Goal: Book appointment/travel/reservation

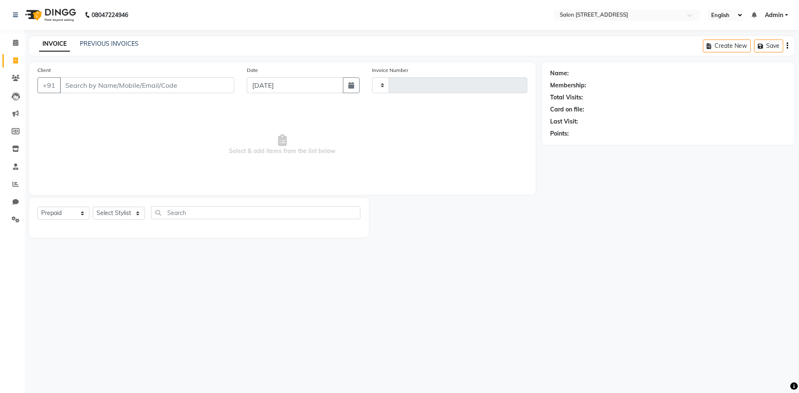
select select "P"
click at [15, 78] on icon at bounding box center [16, 78] width 8 height 6
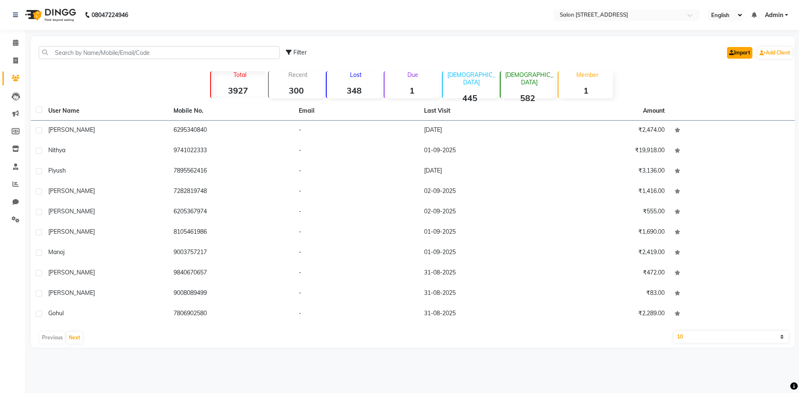
click at [747, 54] on link "Import" at bounding box center [739, 53] width 25 height 12
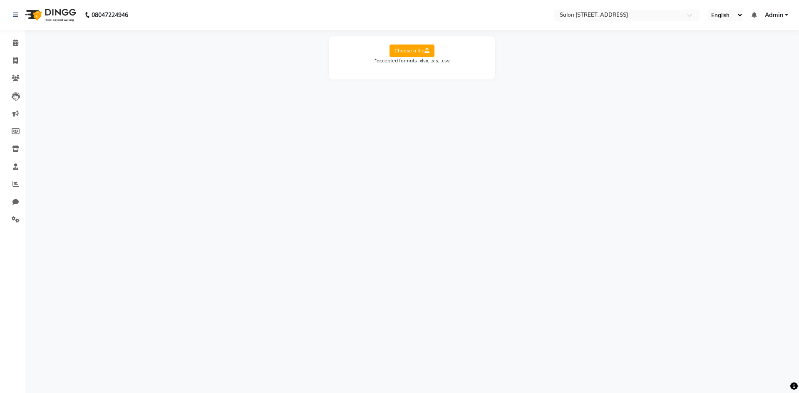
click at [418, 49] on label "Choose a file" at bounding box center [412, 51] width 45 height 12
click at [0, 0] on input "Choose a file" at bounding box center [0, 0] width 0 height 0
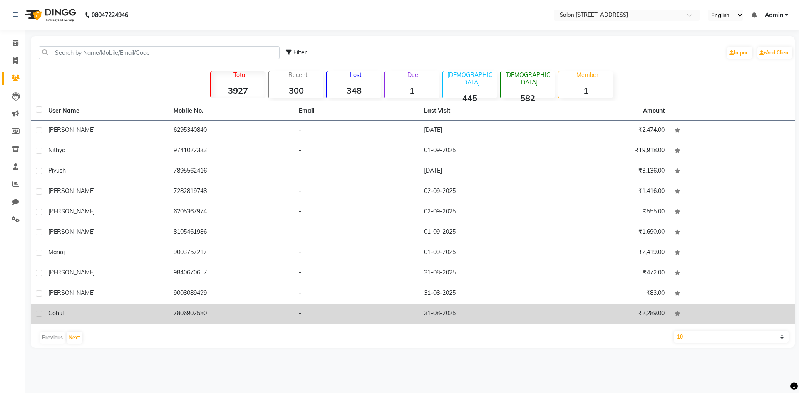
click at [38, 312] on label at bounding box center [39, 314] width 6 height 6
click at [38, 312] on input "checkbox" at bounding box center [38, 314] width 5 height 5
checkbox input "true"
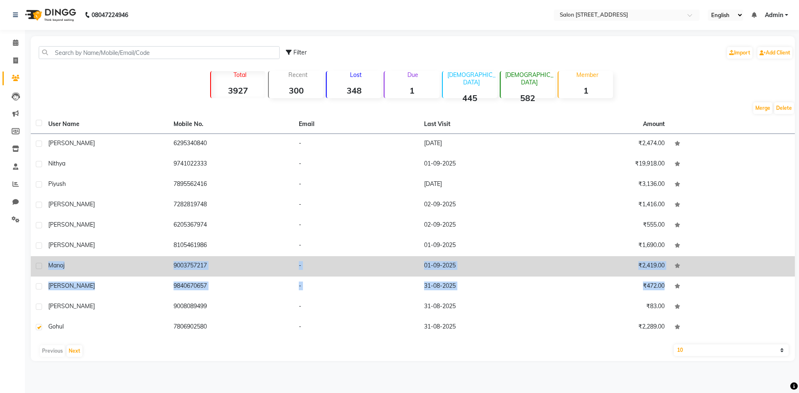
drag, startPoint x: 37, startPoint y: 311, endPoint x: 35, endPoint y: 275, distance: 35.4
click at [35, 275] on tbody "[PERSON_NAME] 6295340840 - [DATE] ₹2,474.00 nithya 9741022333 - [DATE] ₹19,918.…" at bounding box center [413, 236] width 764 height 204
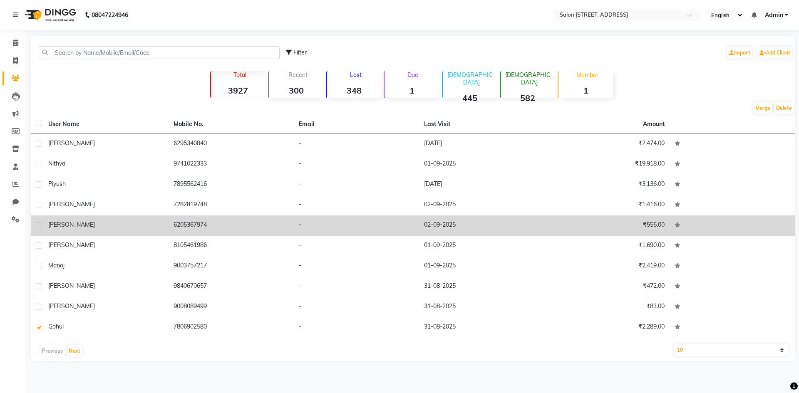
click at [40, 224] on label at bounding box center [39, 225] width 6 height 6
click at [40, 224] on input "checkbox" at bounding box center [38, 225] width 5 height 5
checkbox input "true"
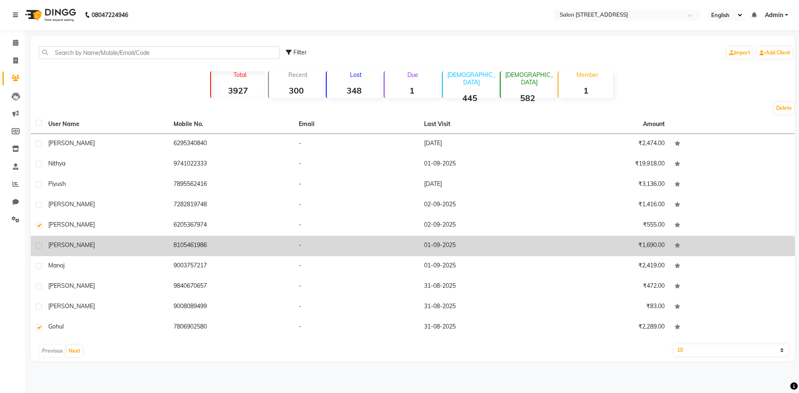
click at [40, 241] on td at bounding box center [37, 246] width 12 height 20
click at [42, 246] on label at bounding box center [39, 246] width 6 height 6
click at [41, 246] on input "checkbox" at bounding box center [38, 246] width 5 height 5
checkbox input "true"
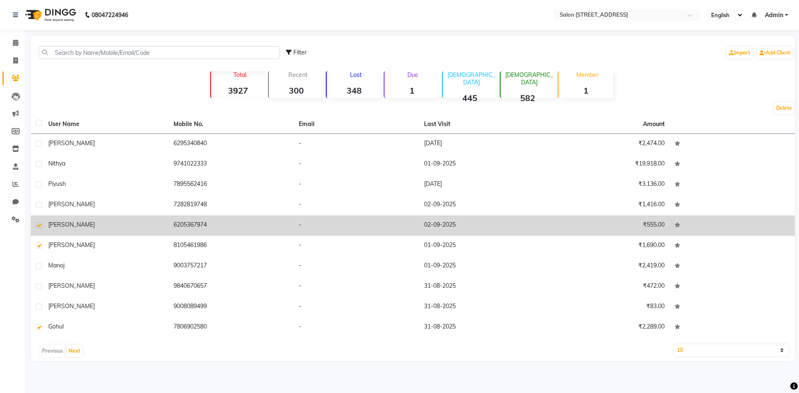
click at [37, 227] on label at bounding box center [39, 225] width 6 height 6
click at [37, 227] on input "checkbox" at bounding box center [38, 225] width 5 height 5
checkbox input "false"
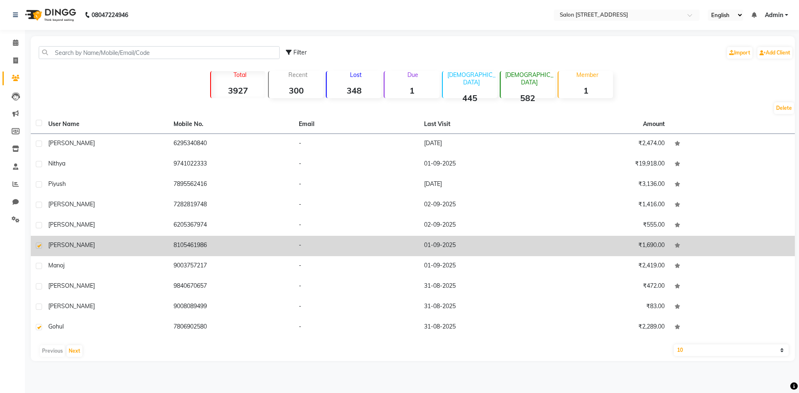
click at [40, 245] on label at bounding box center [39, 246] width 6 height 6
click at [40, 245] on input "checkbox" at bounding box center [38, 246] width 5 height 5
checkbox input "false"
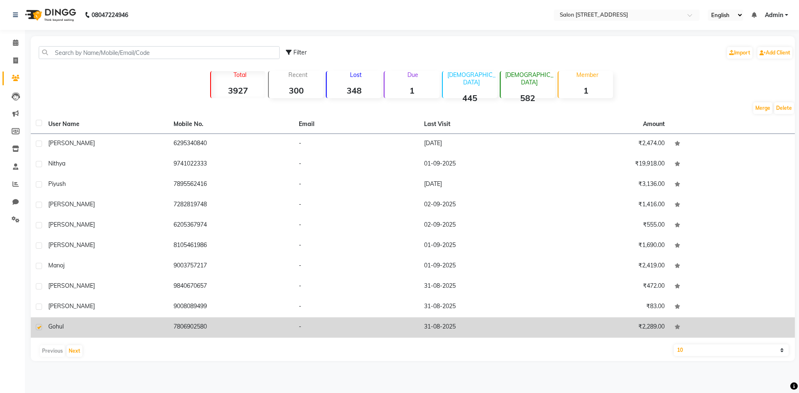
click at [39, 326] on label at bounding box center [39, 327] width 6 height 6
click at [39, 326] on input "checkbox" at bounding box center [38, 327] width 5 height 5
checkbox input "false"
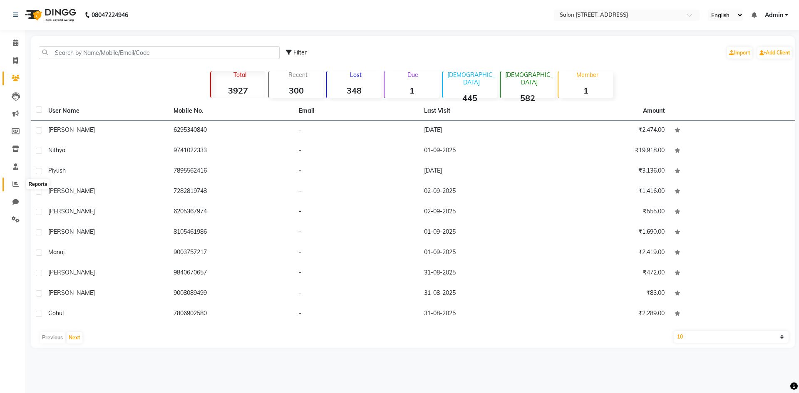
click at [19, 183] on span at bounding box center [15, 185] width 15 height 10
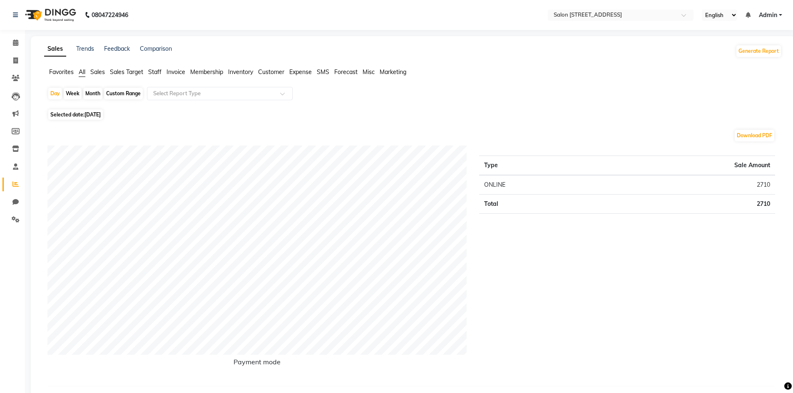
click at [273, 72] on span "Customer" at bounding box center [271, 71] width 26 height 7
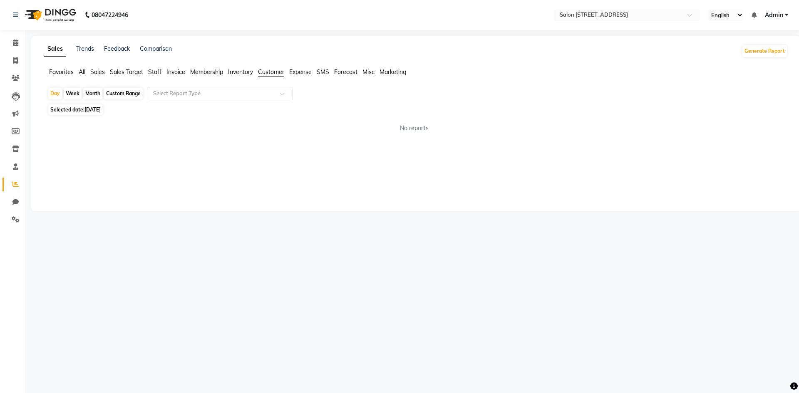
click at [80, 94] on div "Week" at bounding box center [73, 94] width 18 height 12
select select "9"
select select "2025"
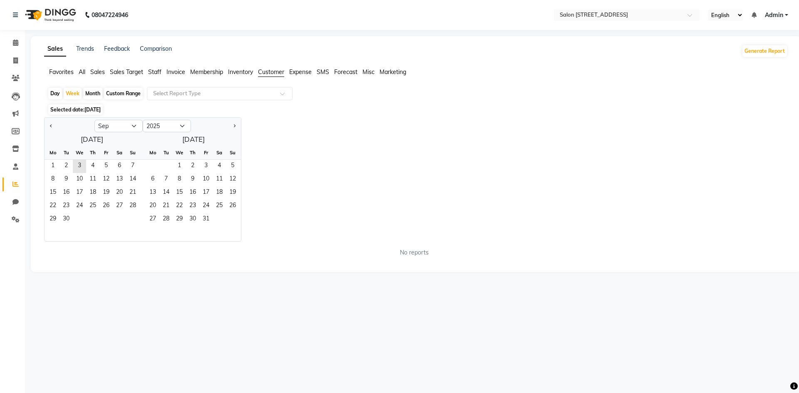
click at [92, 96] on div "Month" at bounding box center [92, 94] width 19 height 12
select select "9"
select select "2025"
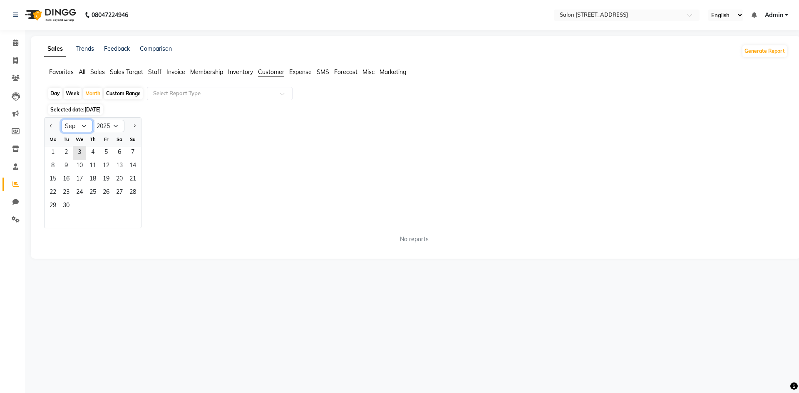
click at [83, 126] on select "Jan Feb Mar Apr May Jun [DATE] Aug Sep Oct Nov Dec" at bounding box center [77, 126] width 32 height 12
select select "8"
click at [61, 120] on select "Jan Feb Mar Apr May Jun [DATE] Aug Sep Oct Nov Dec" at bounding box center [77, 126] width 32 height 12
click at [105, 151] on span "1" at bounding box center [106, 153] width 13 height 13
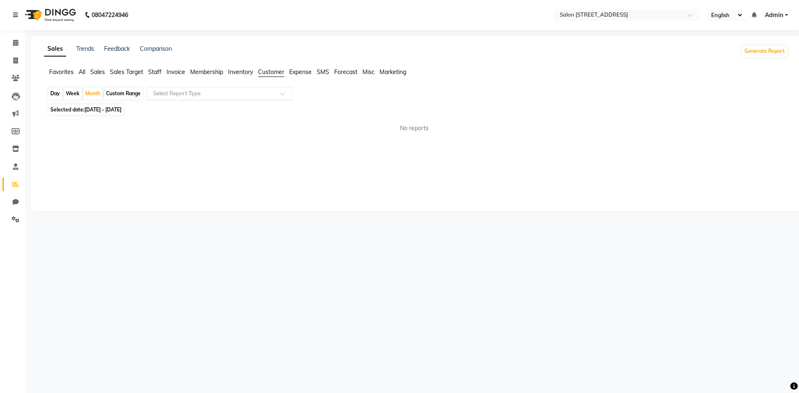
click at [190, 92] on input "text" at bounding box center [212, 94] width 120 height 8
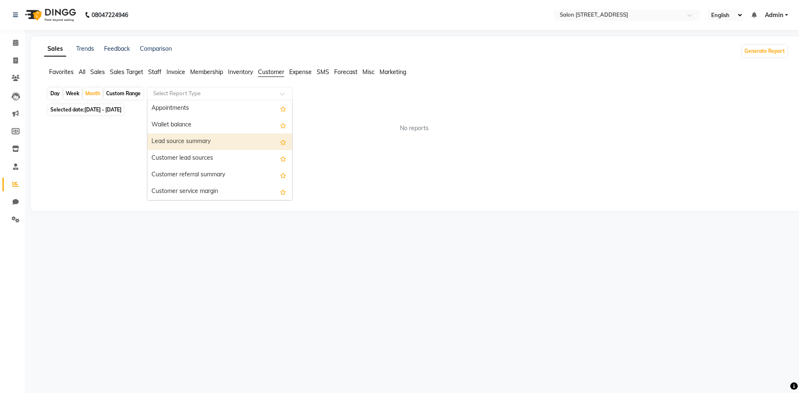
scroll to position [133, 0]
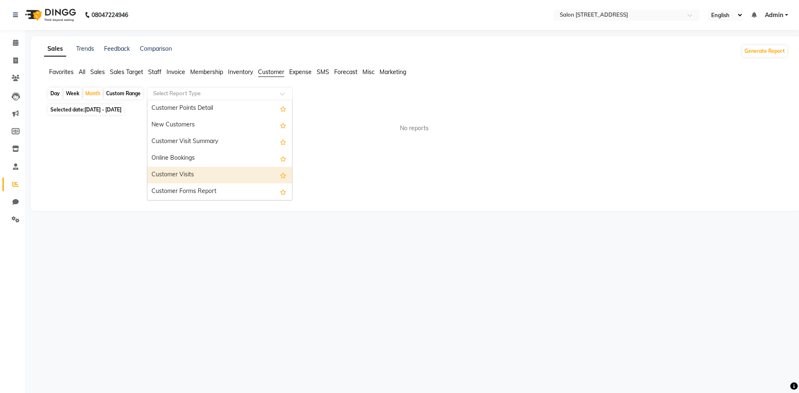
click at [229, 173] on div "Customer Visits" at bounding box center [219, 175] width 145 height 17
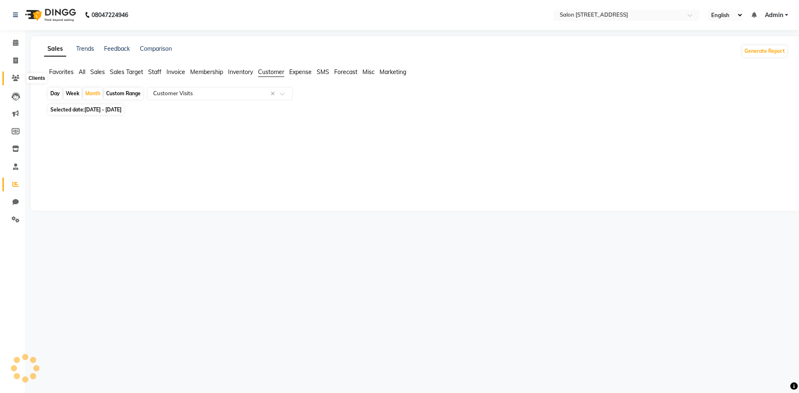
click at [16, 80] on icon at bounding box center [16, 78] width 8 height 6
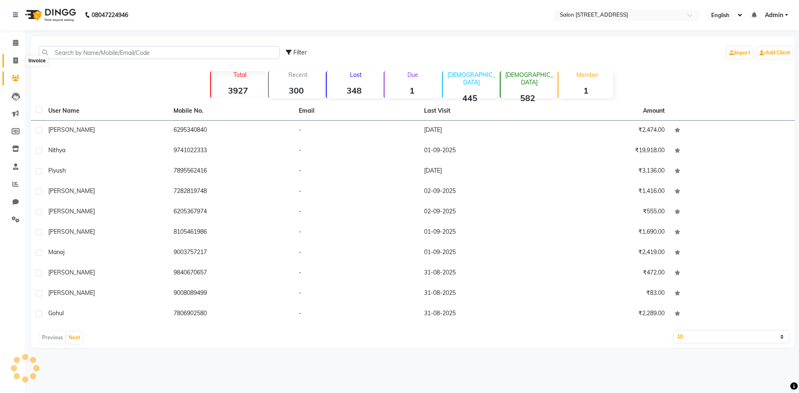
click at [15, 61] on icon at bounding box center [15, 60] width 5 height 6
select select "service"
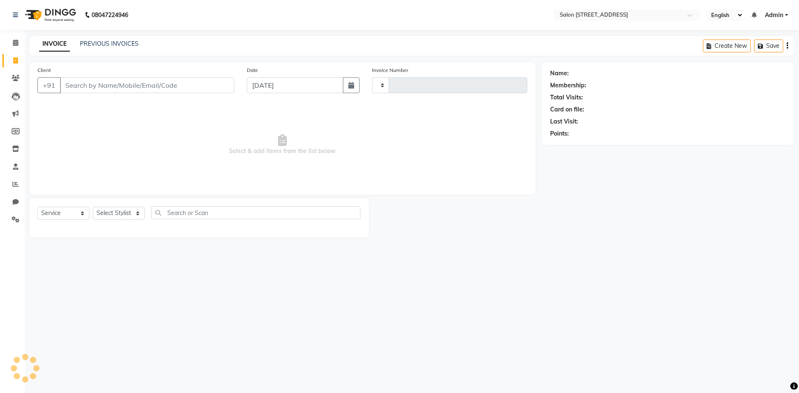
type input "0757"
select select "7707"
select select "P"
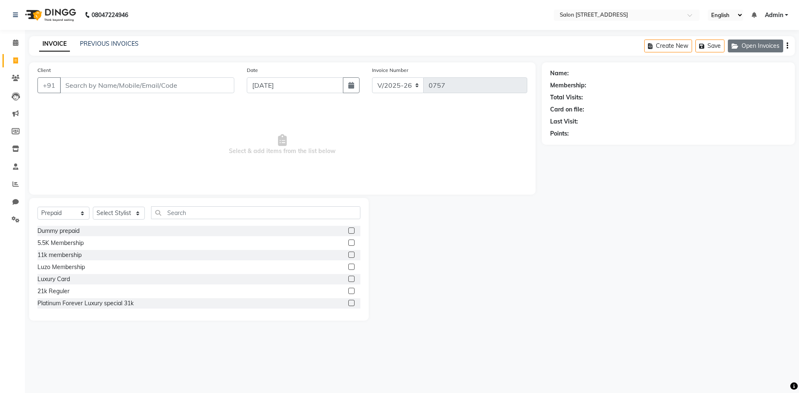
click at [766, 49] on button "Open Invoices" at bounding box center [755, 46] width 55 height 13
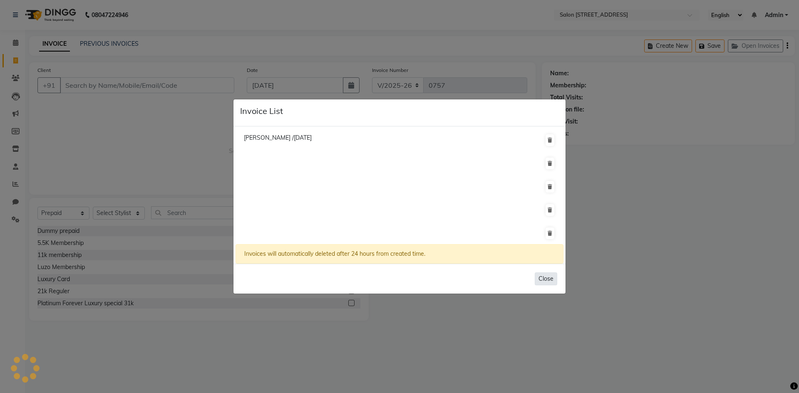
click at [547, 278] on button "Close" at bounding box center [546, 279] width 22 height 13
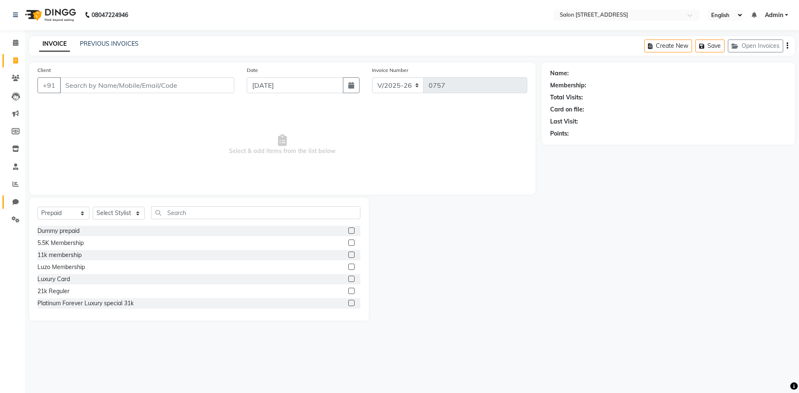
click at [17, 196] on link "Chat" at bounding box center [12, 203] width 20 height 14
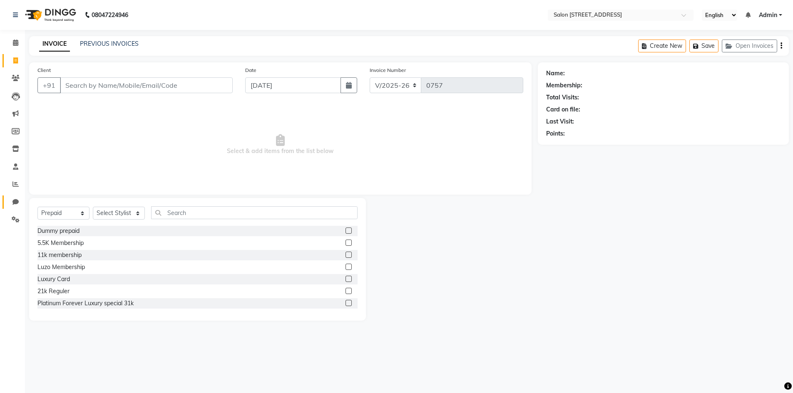
select select "100"
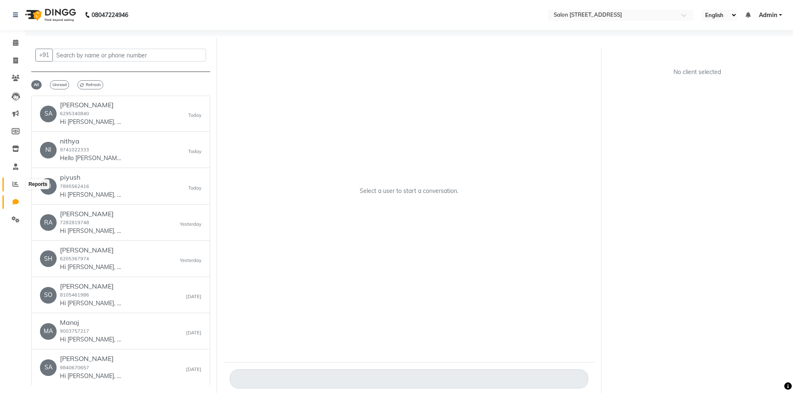
click at [17, 181] on icon at bounding box center [15, 184] width 6 height 6
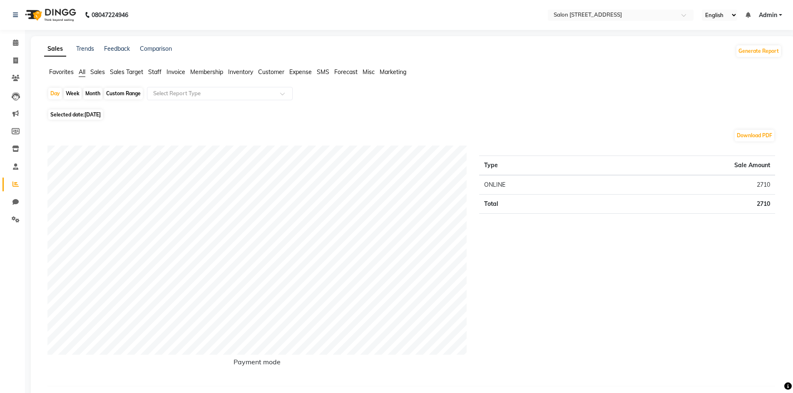
click at [276, 72] on span "Customer" at bounding box center [271, 71] width 26 height 7
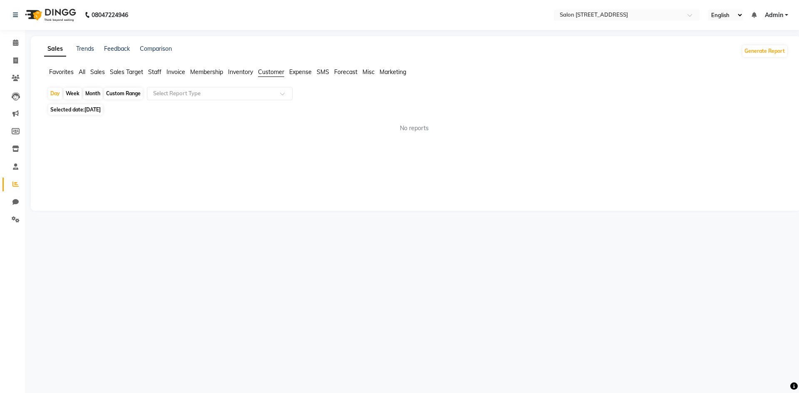
click at [94, 95] on div "Month" at bounding box center [92, 94] width 19 height 12
select select "9"
select select "2025"
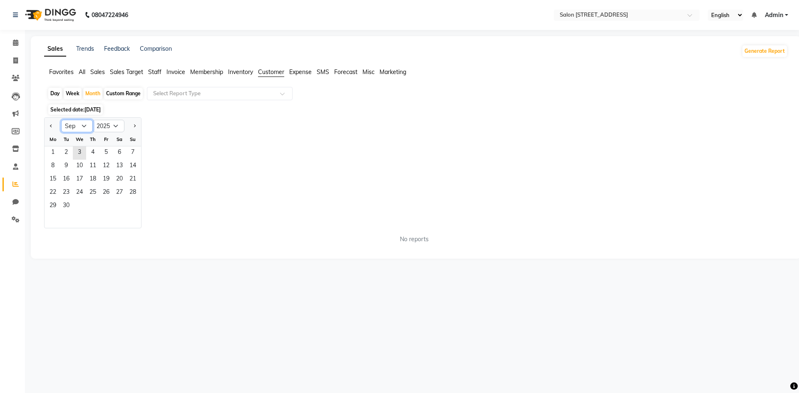
click at [87, 122] on select "Jan Feb Mar Apr May Jun [DATE] Aug Sep Oct Nov Dec" at bounding box center [77, 126] width 32 height 12
select select "8"
click at [61, 120] on select "Jan Feb Mar Apr May Jun [DATE] Aug Sep Oct Nov Dec" at bounding box center [77, 126] width 32 height 12
click at [105, 148] on span "1" at bounding box center [106, 153] width 13 height 13
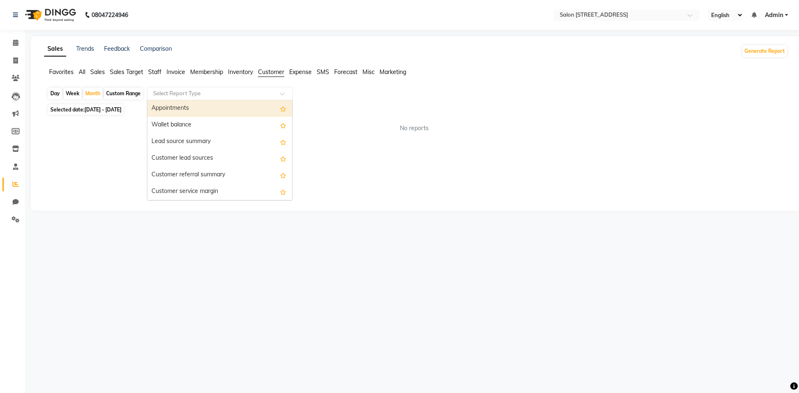
click at [224, 92] on input "text" at bounding box center [212, 94] width 120 height 8
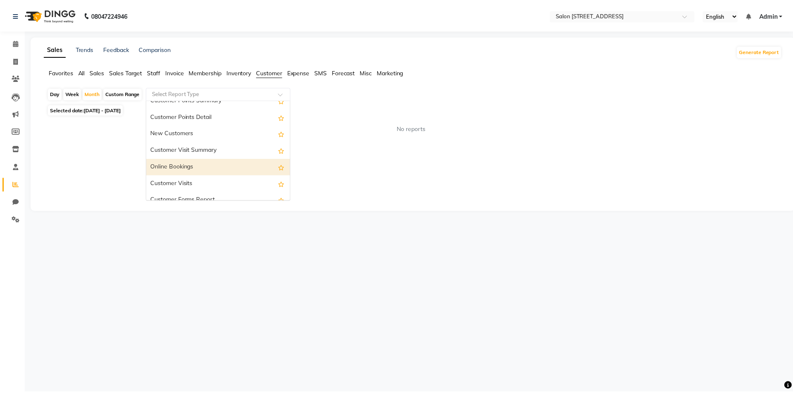
scroll to position [133, 0]
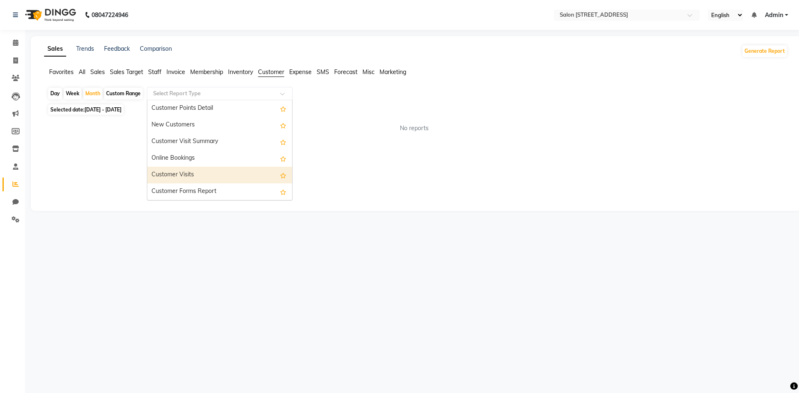
click at [280, 176] on icon "Options list" at bounding box center [283, 175] width 6 height 5
radio input "true"
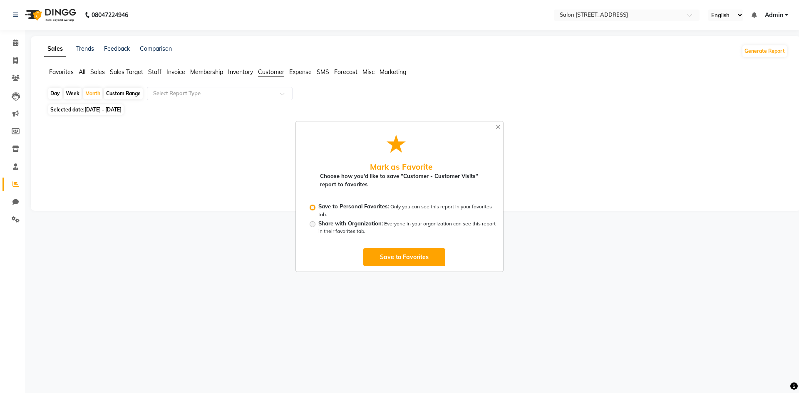
click at [283, 271] on div "★ [PERSON_NAME] as Favorite Choose how you'd like to save "Customer - Customer …" at bounding box center [399, 196] width 799 height 393
click at [500, 127] on button "button" at bounding box center [498, 127] width 10 height 11
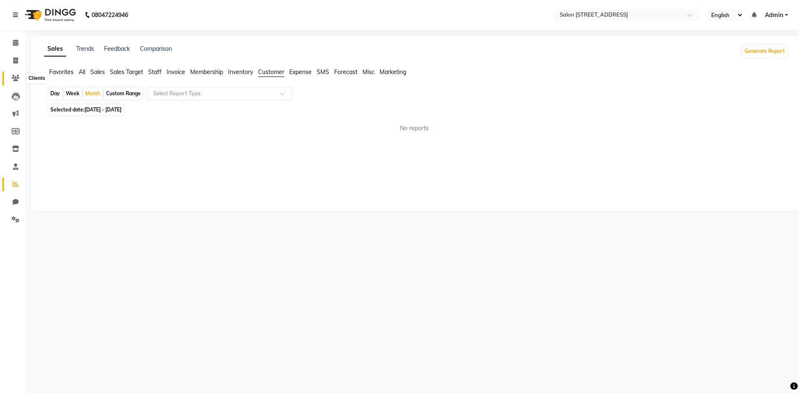
click at [13, 81] on icon at bounding box center [16, 78] width 8 height 6
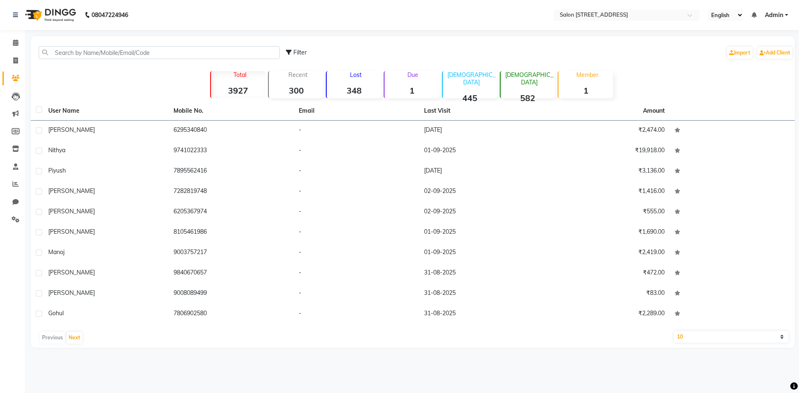
click at [40, 107] on label at bounding box center [39, 110] width 6 height 6
click at [40, 107] on input "checkbox" at bounding box center [38, 109] width 5 height 5
checkbox input "true"
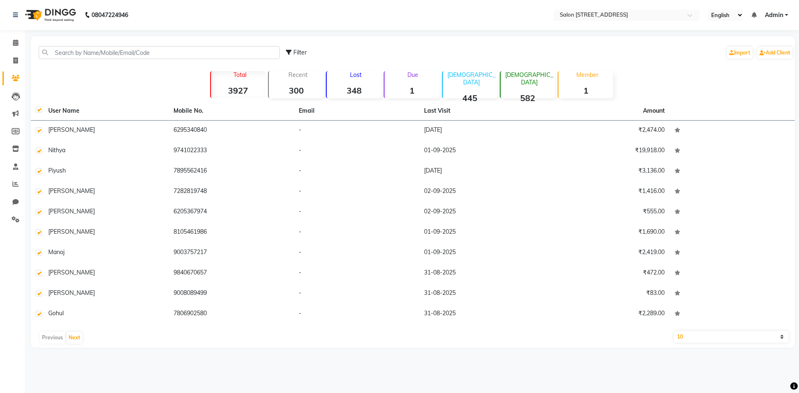
checkbox input "true"
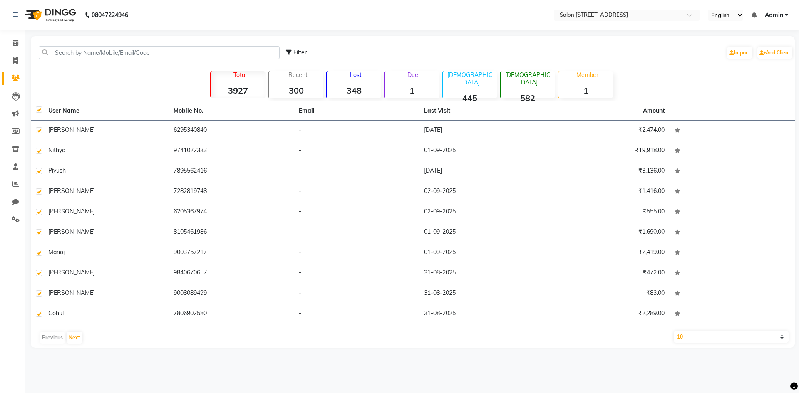
checkbox input "true"
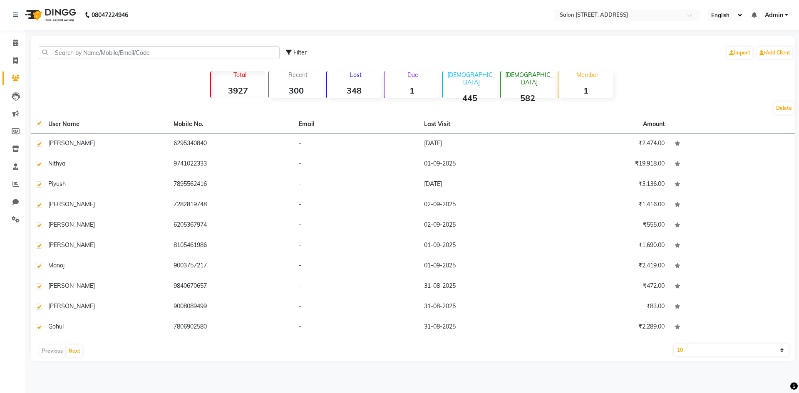
click at [716, 93] on div "Filter Import Add Client Total 3927 Recent 300 Lost 348 Due 1 [DEMOGRAPHIC_DATA…" at bounding box center [413, 198] width 764 height 325
click at [37, 123] on label at bounding box center [39, 123] width 6 height 6
click at [37, 123] on input "checkbox" at bounding box center [38, 123] width 5 height 5
checkbox input "false"
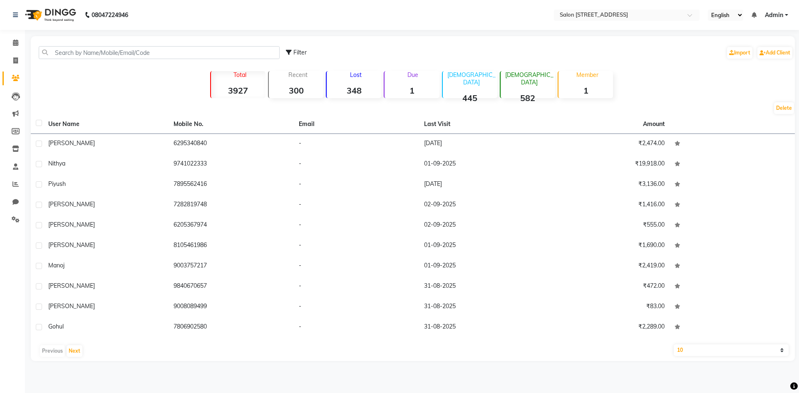
checkbox input "false"
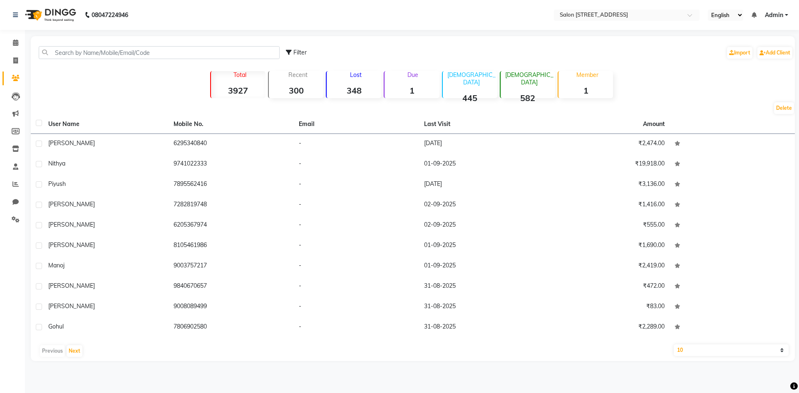
checkbox input "false"
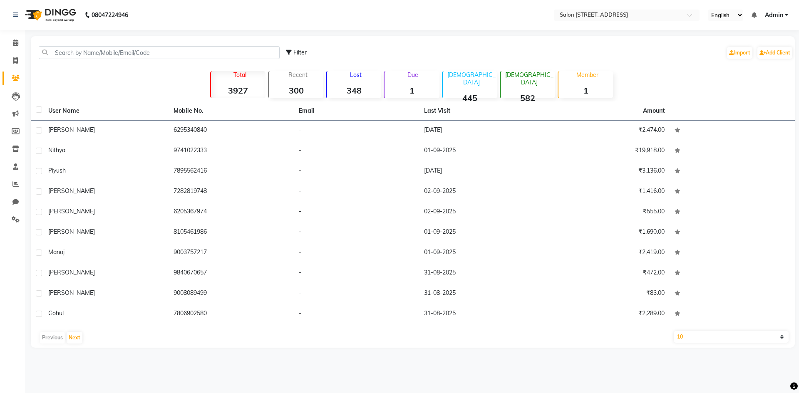
click at [37, 110] on label at bounding box center [39, 110] width 6 height 6
click at [37, 110] on input "checkbox" at bounding box center [38, 109] width 5 height 5
checkbox input "true"
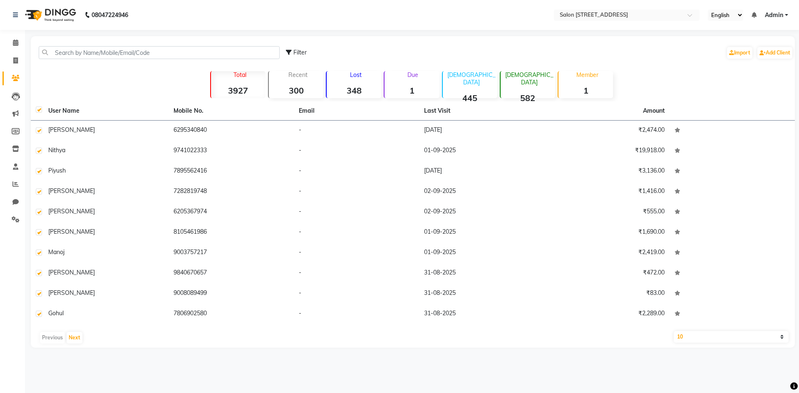
checkbox input "true"
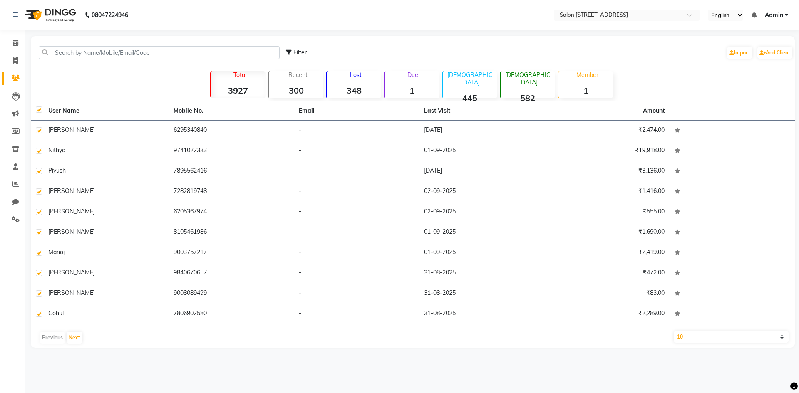
checkbox input "true"
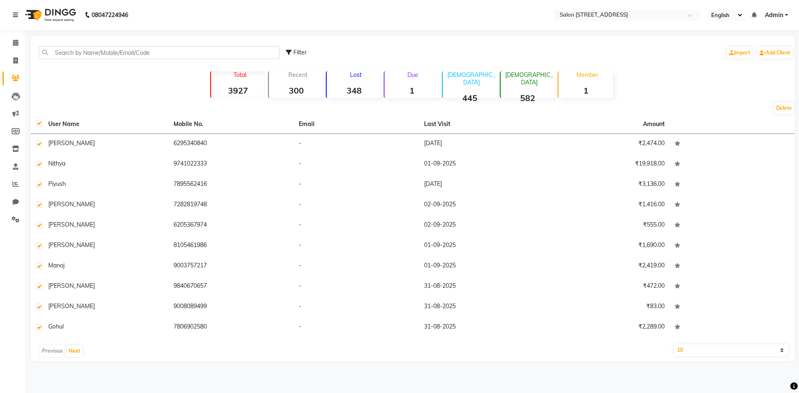
click at [764, 354] on select "10 50 100" at bounding box center [731, 351] width 115 height 12
click at [749, 353] on select "10 50 100" at bounding box center [731, 351] width 115 height 12
click at [38, 122] on label at bounding box center [39, 123] width 6 height 6
click at [38, 122] on input "checkbox" at bounding box center [38, 123] width 5 height 5
checkbox input "false"
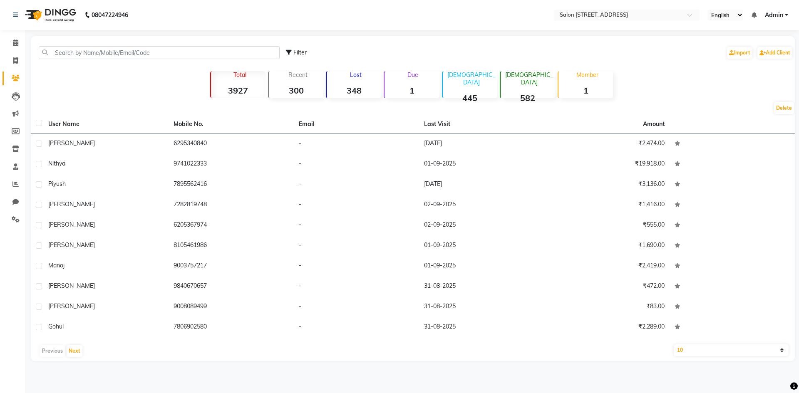
checkbox input "false"
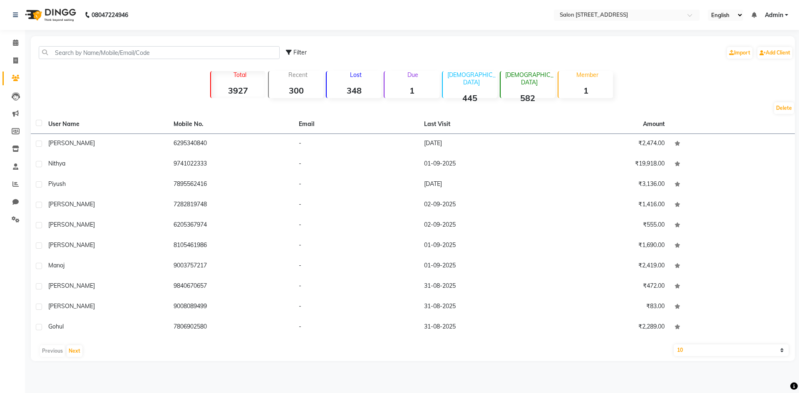
checkbox input "false"
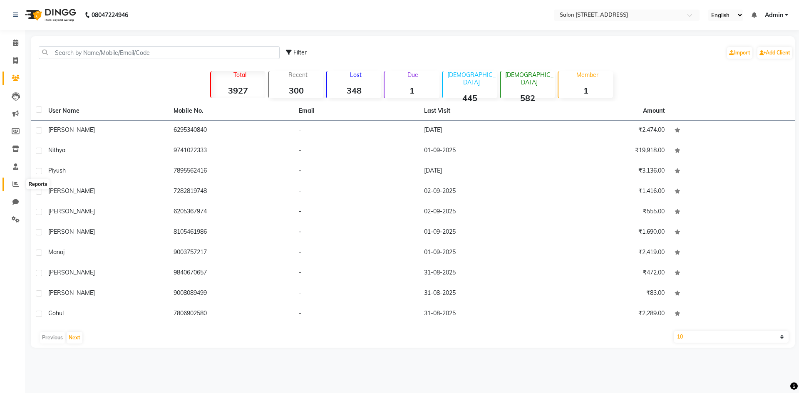
click at [17, 183] on icon at bounding box center [15, 184] width 6 height 6
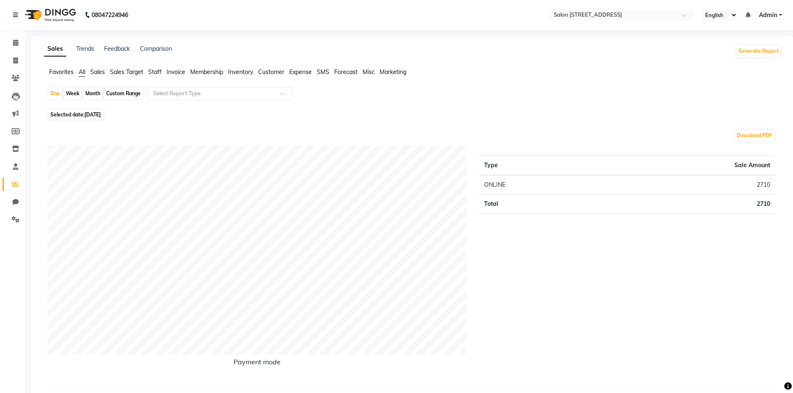
click at [274, 70] on span "Customer" at bounding box center [271, 71] width 26 height 7
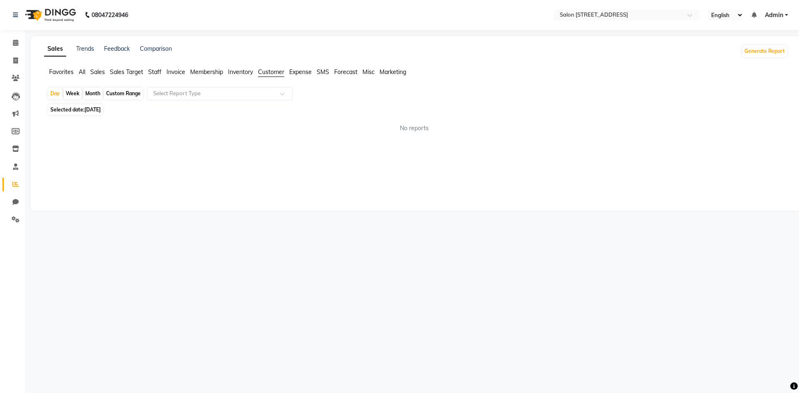
click at [94, 92] on div "Month" at bounding box center [92, 94] width 19 height 12
select select "9"
select select "2025"
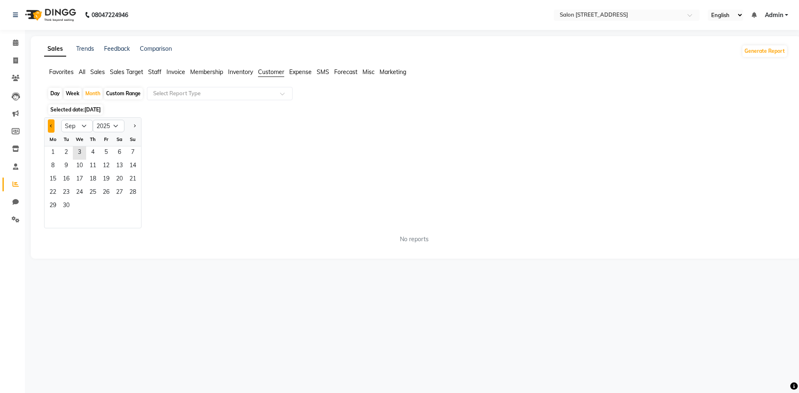
click at [51, 125] on span "Previous month" at bounding box center [51, 125] width 3 height 3
select select "8"
click at [105, 154] on span "1" at bounding box center [106, 153] width 13 height 13
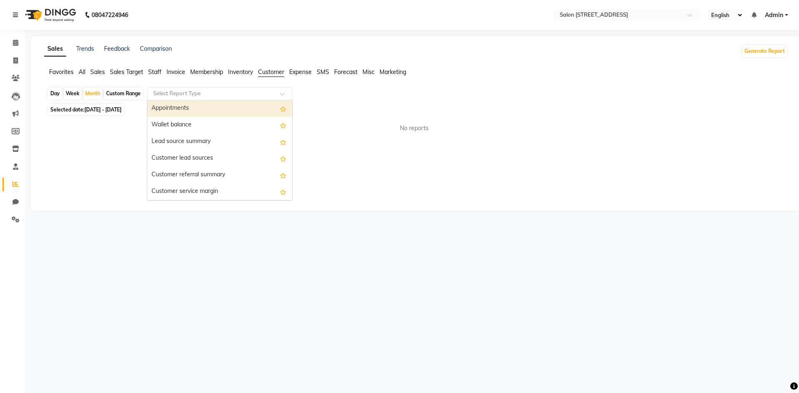
click at [174, 94] on input "text" at bounding box center [212, 94] width 120 height 8
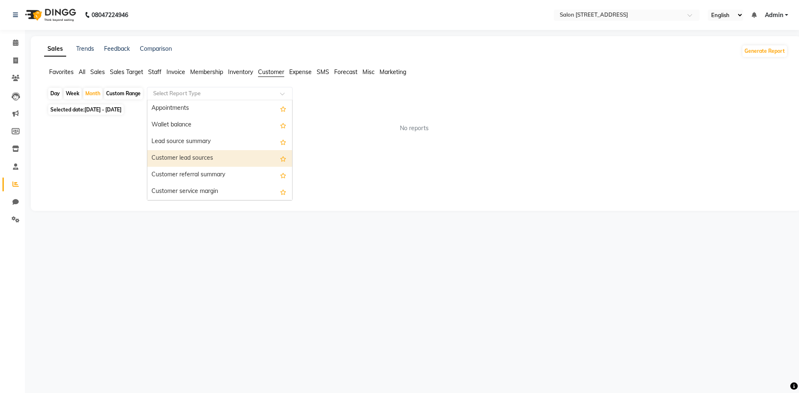
click at [205, 159] on div "Customer lead sources" at bounding box center [219, 158] width 145 height 17
select select "full_report"
select select "csv"
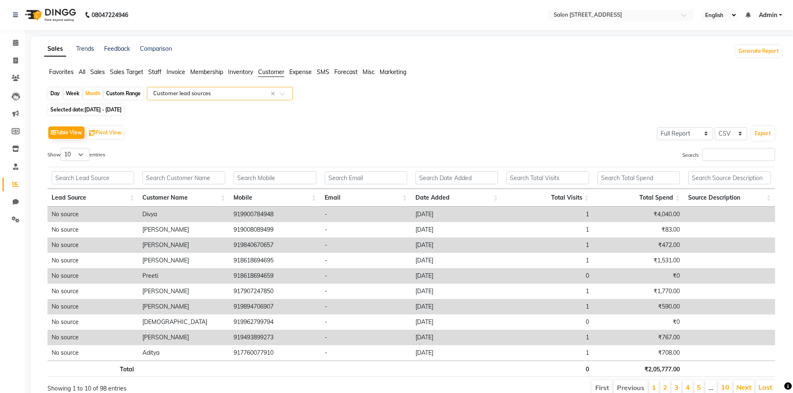
scroll to position [37, 0]
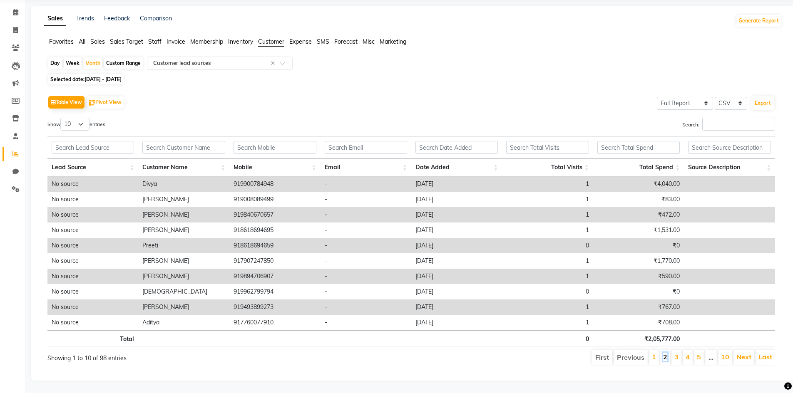
click at [664, 353] on link "2" at bounding box center [665, 357] width 4 height 8
click at [658, 351] on li "1" at bounding box center [654, 357] width 10 height 15
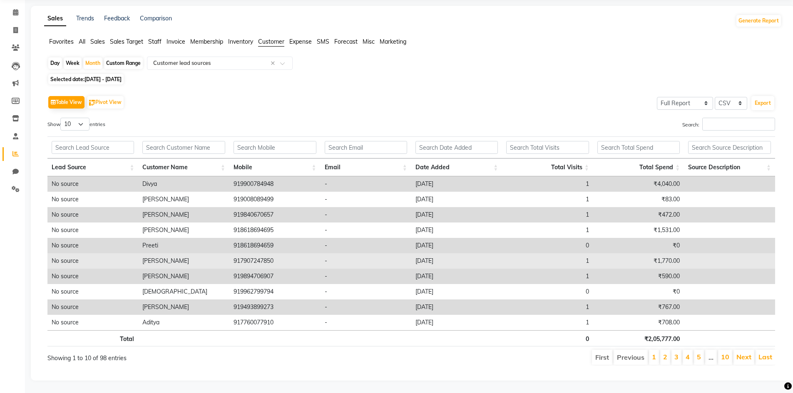
scroll to position [0, 0]
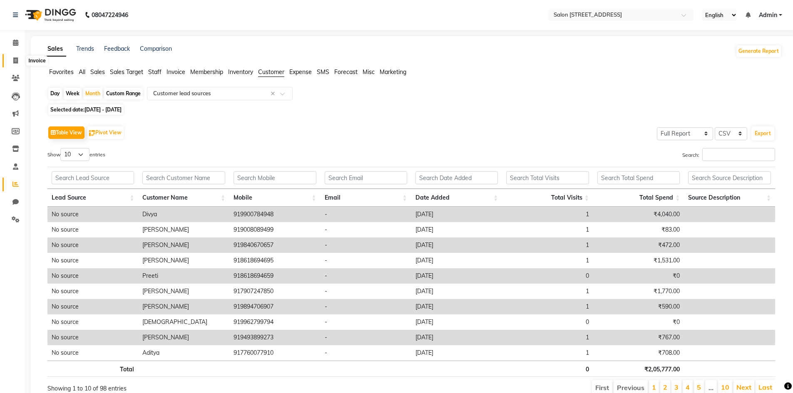
click at [14, 62] on icon at bounding box center [15, 60] width 5 height 6
select select "7707"
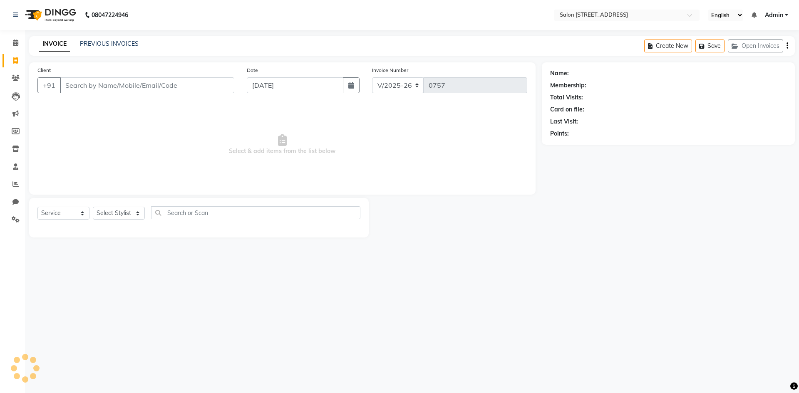
select select "P"
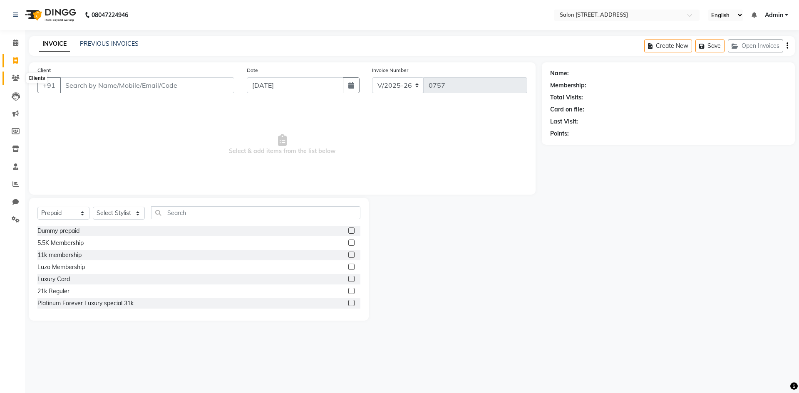
click at [15, 74] on span at bounding box center [15, 79] width 15 height 10
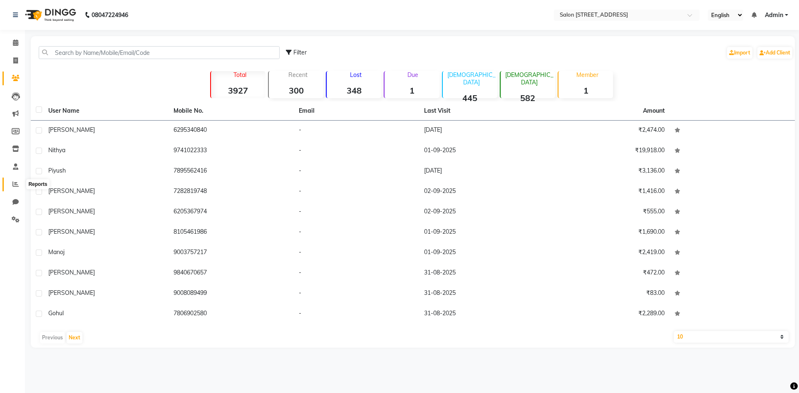
click at [15, 182] on icon at bounding box center [15, 184] width 6 height 6
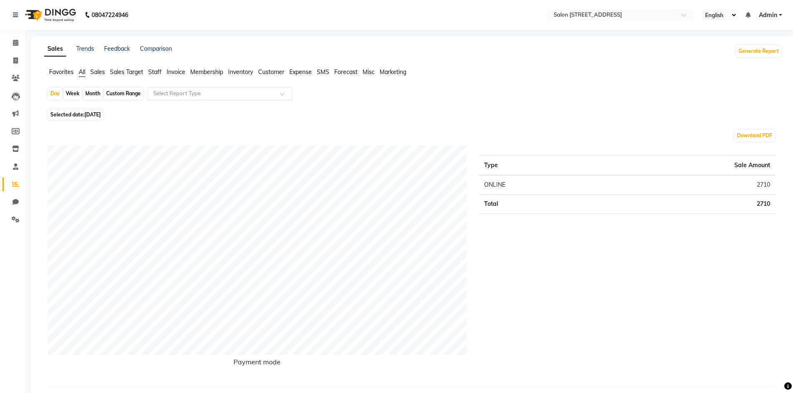
click at [258, 90] on input "text" at bounding box center [212, 94] width 120 height 8
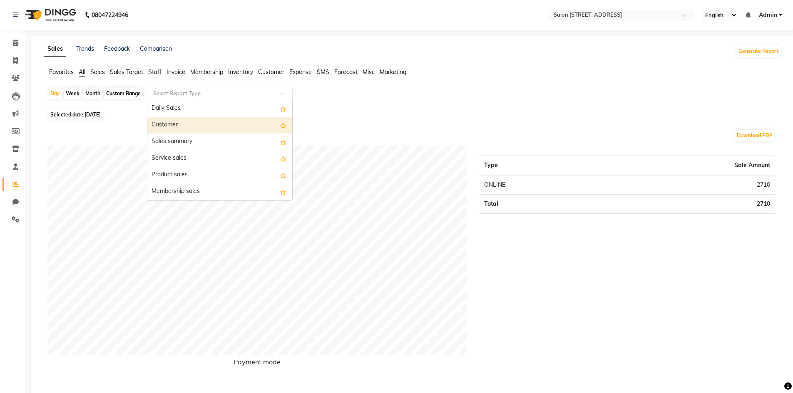
click at [250, 121] on div "Customer" at bounding box center [219, 125] width 145 height 17
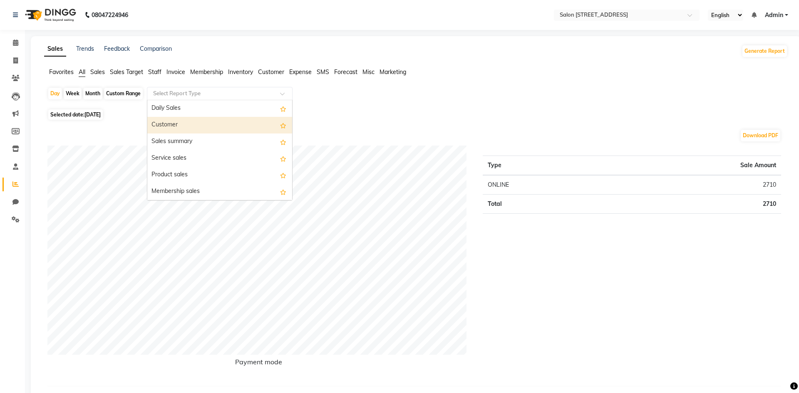
select select "full_report"
select select "csv"
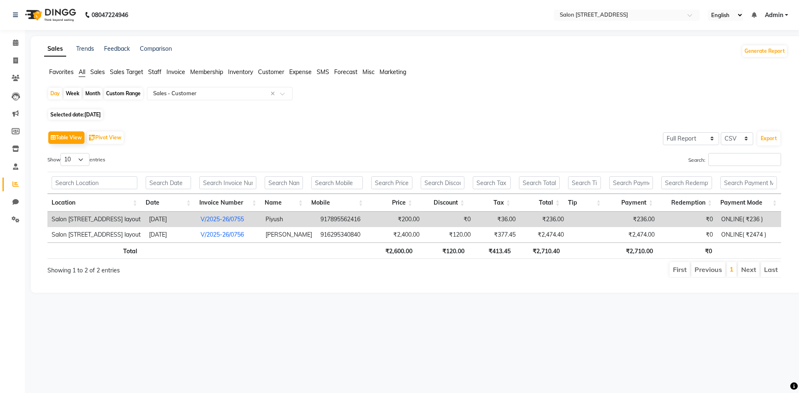
click at [92, 114] on span "[DATE]" at bounding box center [93, 115] width 16 height 6
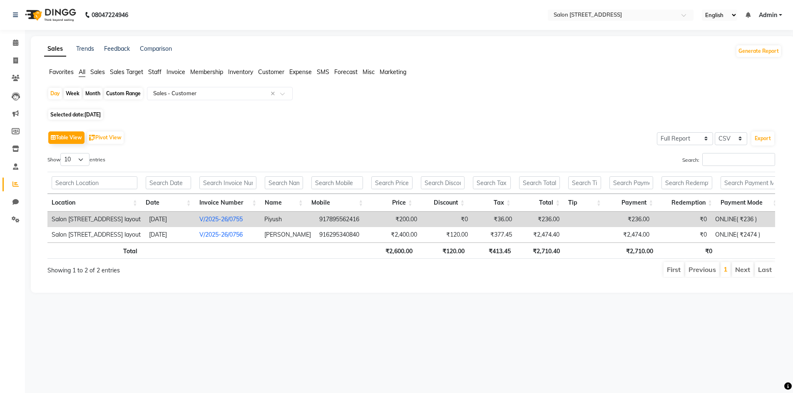
select select "9"
select select "2025"
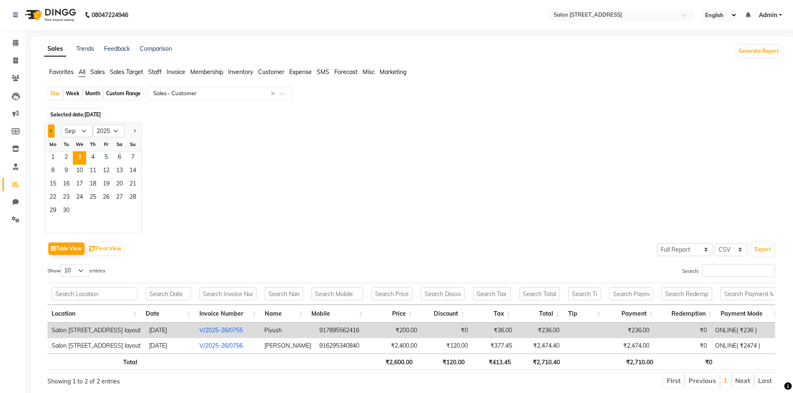
click at [50, 133] on button "Previous month" at bounding box center [51, 130] width 7 height 13
select select "8"
click at [104, 157] on span "1" at bounding box center [106, 158] width 13 height 13
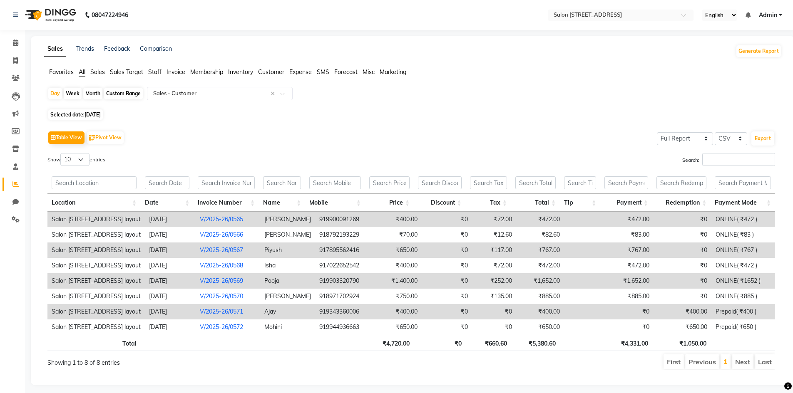
click at [95, 113] on span "[DATE]" at bounding box center [93, 115] width 16 height 6
select select "8"
select select "2025"
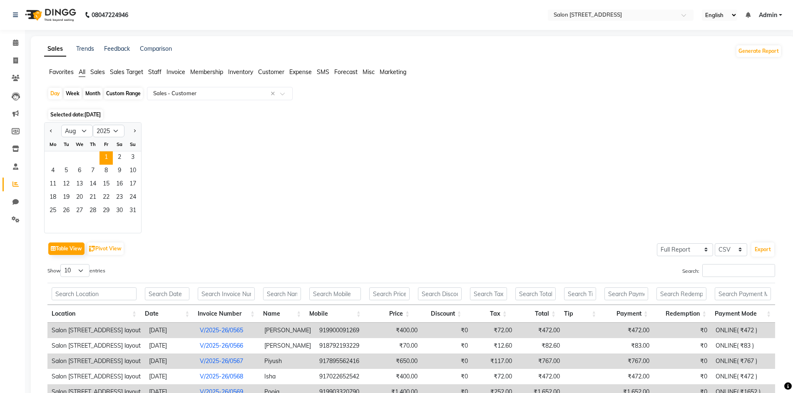
click at [93, 95] on div "Month" at bounding box center [92, 94] width 19 height 12
select select "8"
select select "2025"
click at [105, 153] on span "1" at bounding box center [106, 158] width 13 height 13
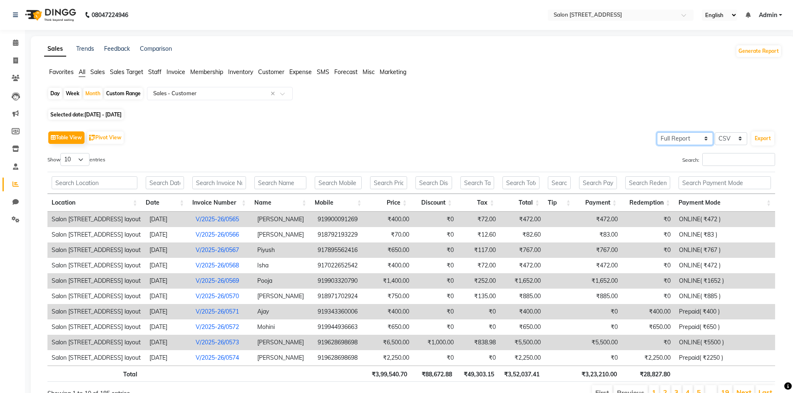
click at [689, 138] on select "Select Full Report Filtered Report" at bounding box center [685, 138] width 56 height 13
click at [688, 138] on select "Select Full Report Filtered Report" at bounding box center [685, 138] width 56 height 13
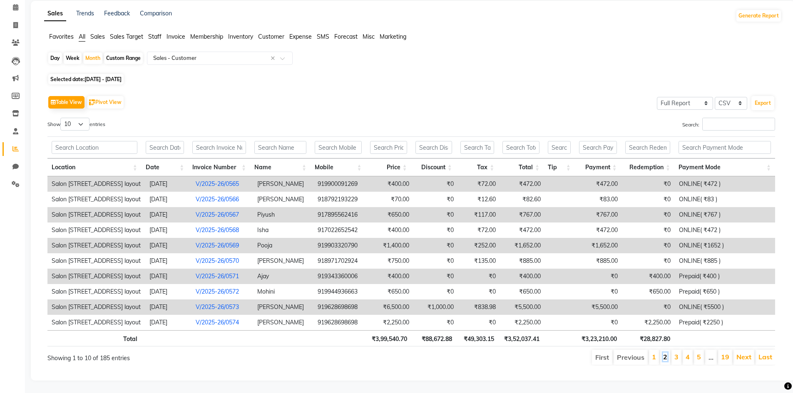
click at [664, 353] on link "2" at bounding box center [665, 357] width 4 height 8
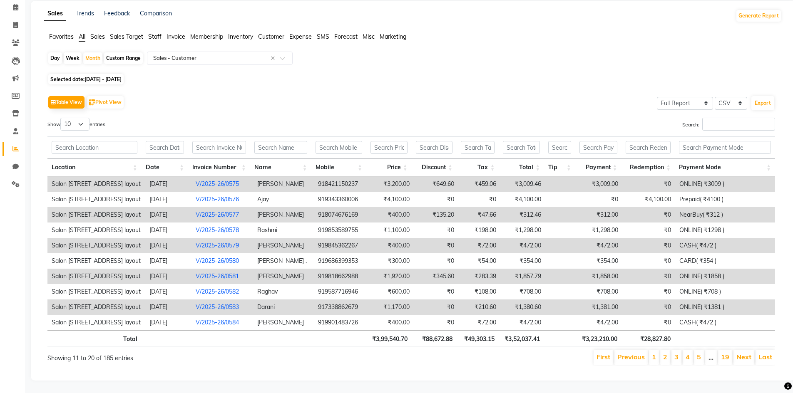
click at [674, 353] on li "3" at bounding box center [677, 357] width 10 height 15
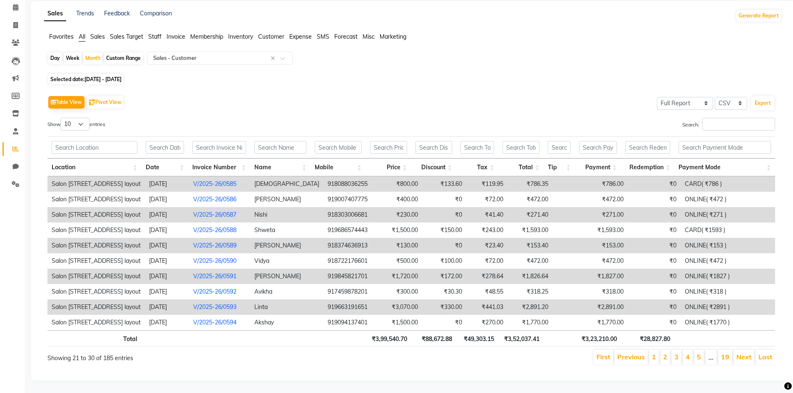
click at [686, 351] on li "4" at bounding box center [688, 357] width 10 height 15
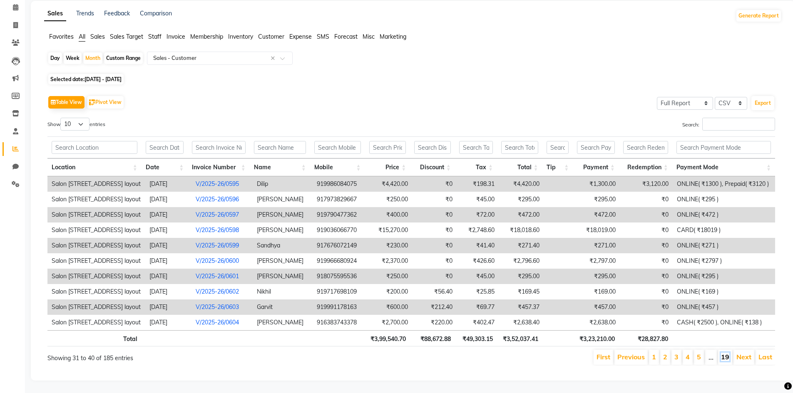
click at [724, 353] on link "19" at bounding box center [725, 357] width 8 height 8
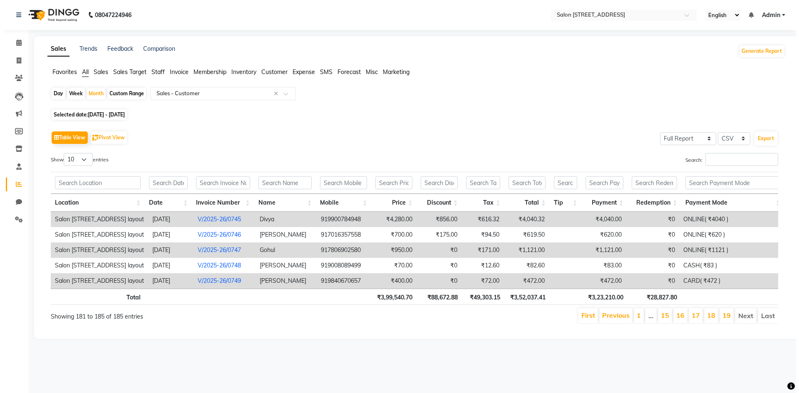
scroll to position [0, 0]
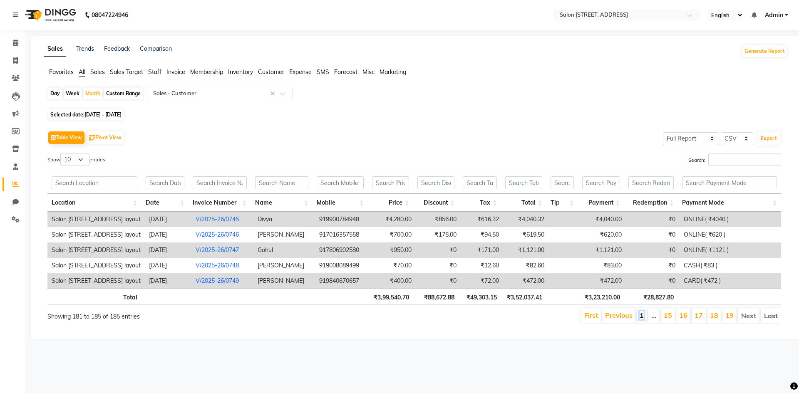
click at [644, 318] on link "1" at bounding box center [642, 315] width 4 height 8
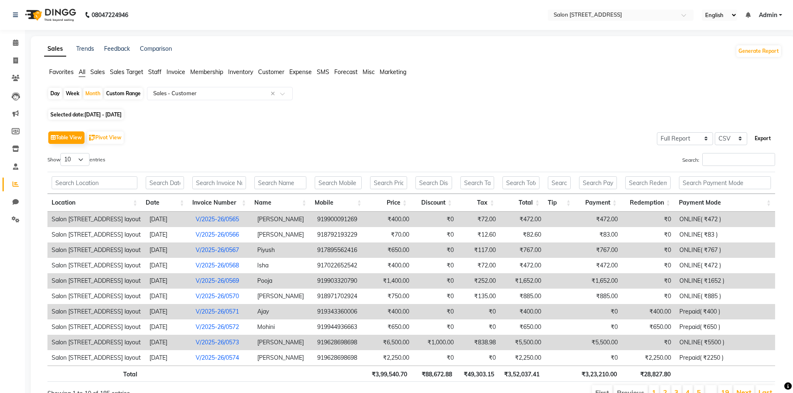
click at [766, 140] on button "Export" at bounding box center [763, 139] width 23 height 14
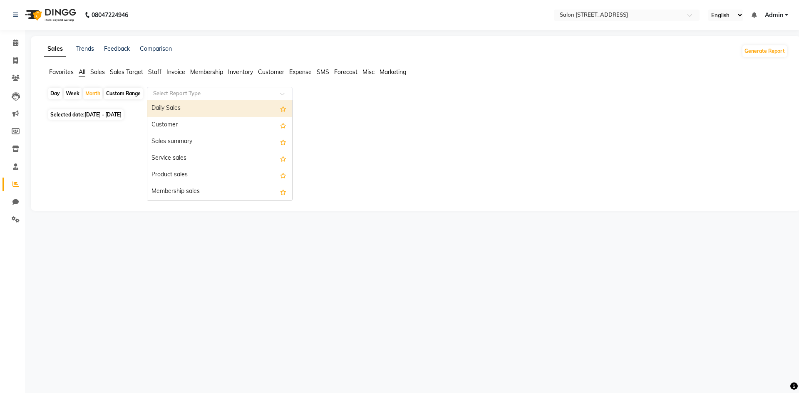
click at [266, 95] on input "text" at bounding box center [212, 94] width 120 height 8
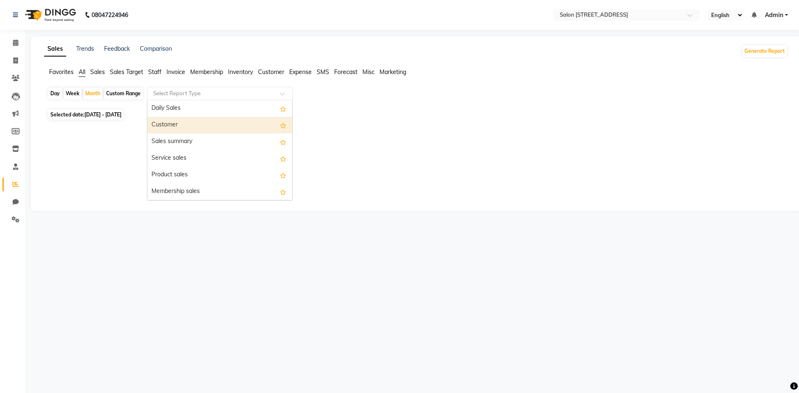
click at [248, 120] on div "Customer" at bounding box center [219, 125] width 145 height 17
select select "full_report"
select select "csv"
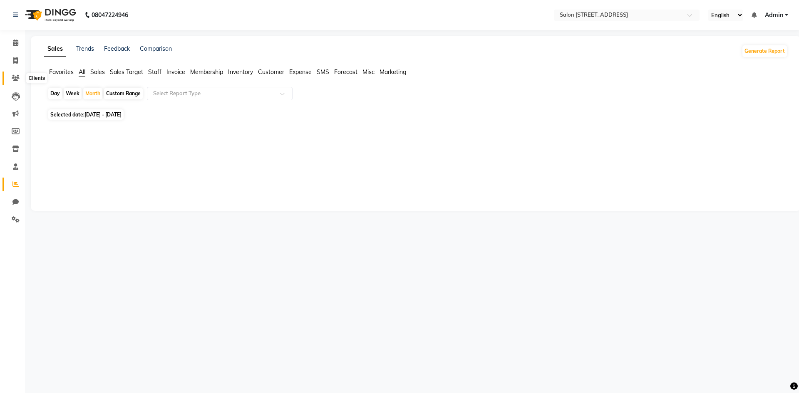
click at [14, 74] on span at bounding box center [15, 79] width 15 height 10
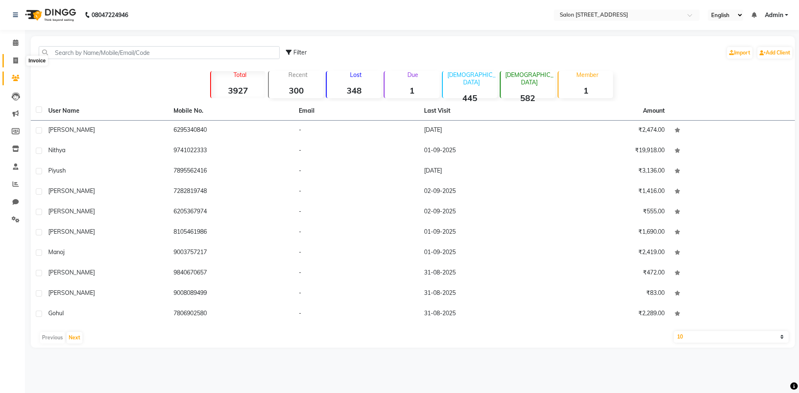
click at [16, 61] on icon at bounding box center [15, 60] width 5 height 6
select select "7707"
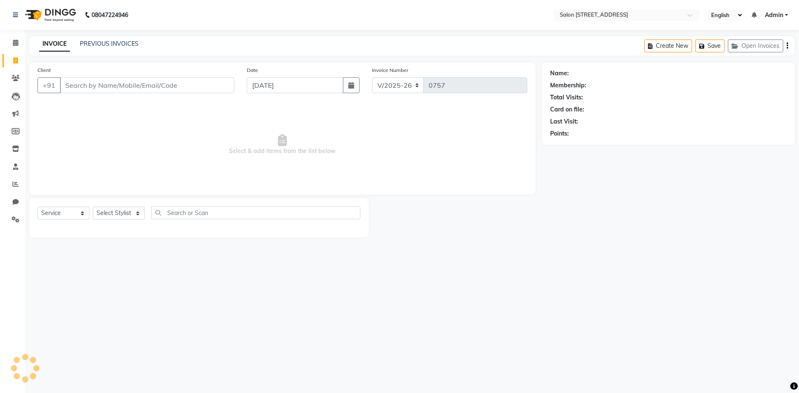
select select "P"
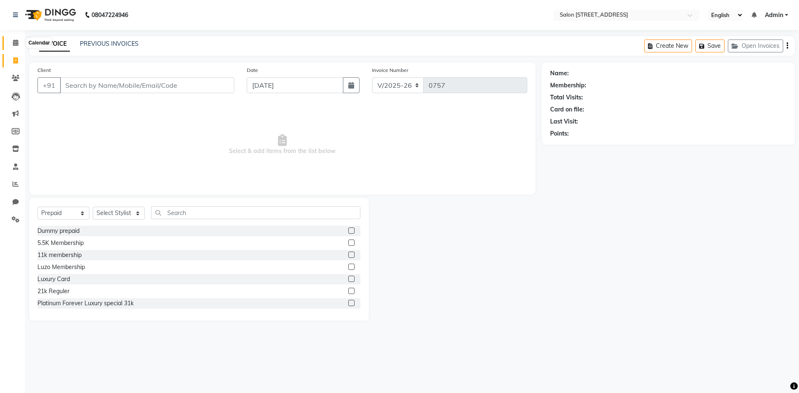
click at [17, 42] on icon at bounding box center [15, 43] width 5 height 6
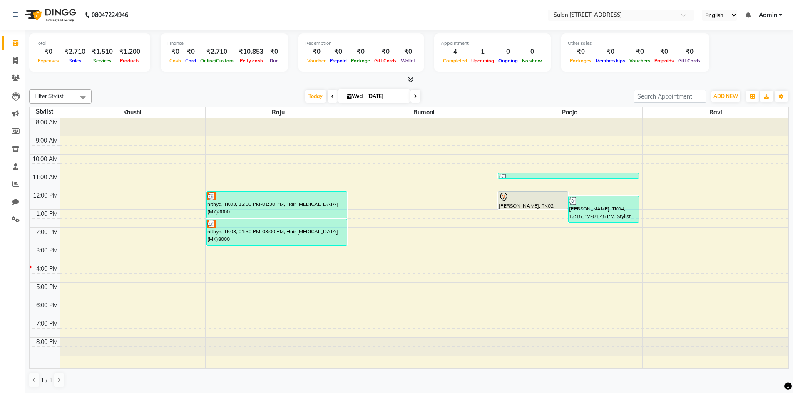
click at [108, 273] on div "8:00 AM 9:00 AM 10:00 AM 11:00 AM 12:00 PM 1:00 PM 2:00 PM 3:00 PM 4:00 PM 5:00…" at bounding box center [409, 243] width 759 height 251
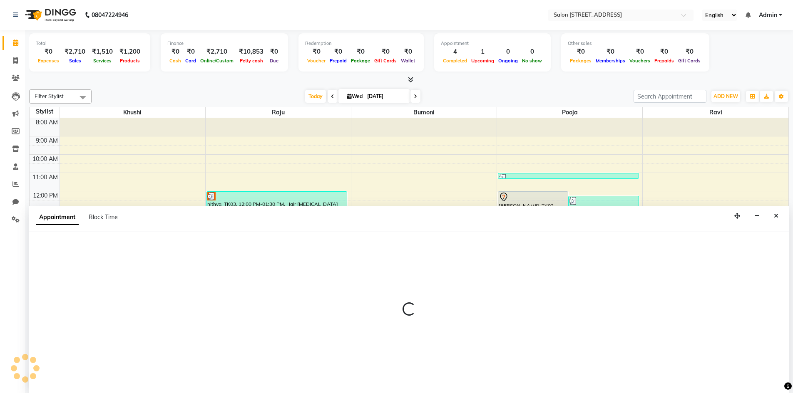
scroll to position [0, 0]
select select "68568"
select select "960"
select select "tentative"
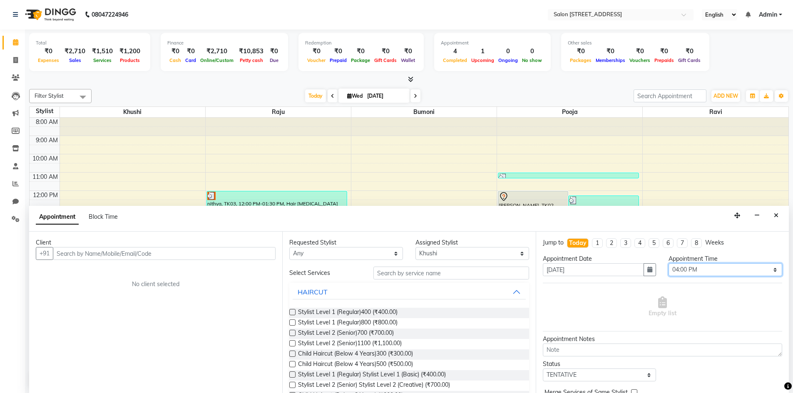
click at [697, 269] on select "Select 09:00 AM 09:15 AM 09:30 AM 09:45 AM 10:00 AM 10:15 AM 10:30 AM 10:45 AM …" at bounding box center [726, 270] width 114 height 13
select select "990"
click at [669, 264] on select "Select 09:00 AM 09:15 AM 09:30 AM 09:45 AM 10:00 AM 10:15 AM 10:30 AM 10:45 AM …" at bounding box center [726, 270] width 114 height 13
click at [142, 253] on input "text" at bounding box center [164, 253] width 223 height 13
click at [140, 253] on input "text" at bounding box center [164, 253] width 223 height 13
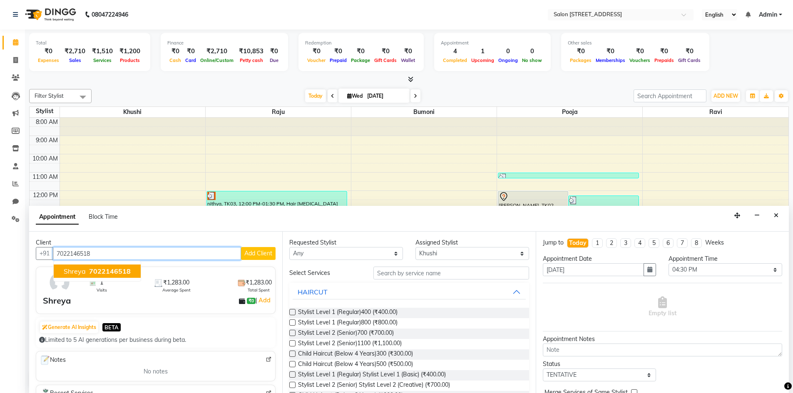
click at [121, 274] on span "7022146518" at bounding box center [110, 271] width 42 height 8
type input "7022146518"
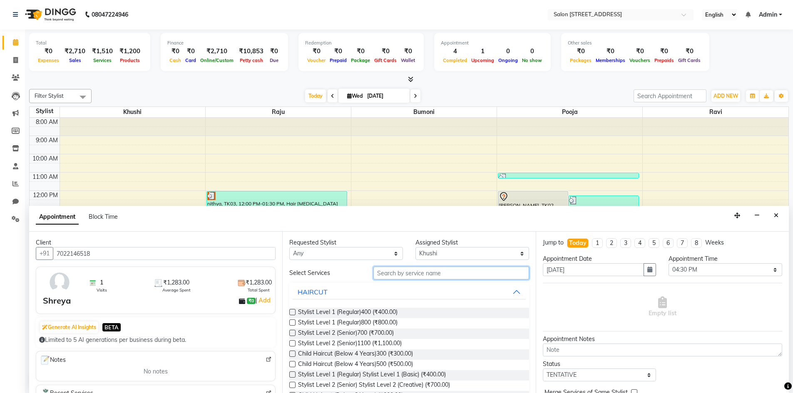
click at [409, 273] on input "text" at bounding box center [451, 273] width 156 height 13
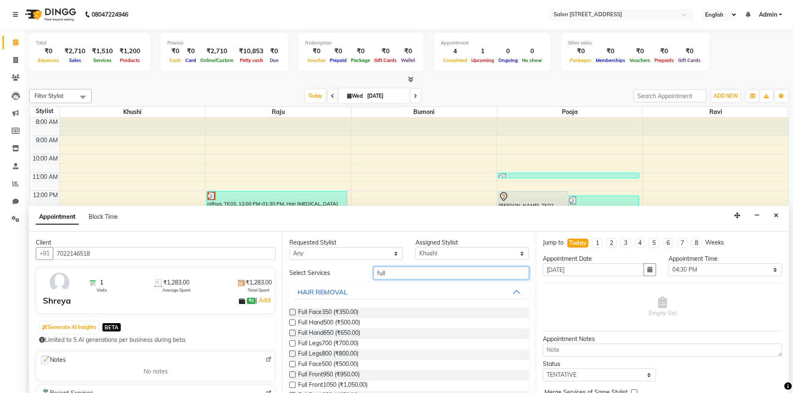
type input "full"
click at [291, 323] on label at bounding box center [292, 323] width 6 height 6
click at [291, 323] on input "checkbox" at bounding box center [291, 323] width 5 height 5
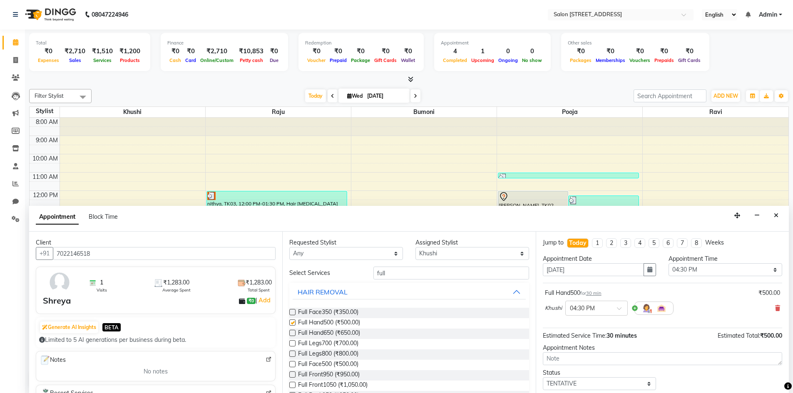
checkbox input "false"
click at [403, 275] on input "full" at bounding box center [451, 273] width 156 height 13
type input "f"
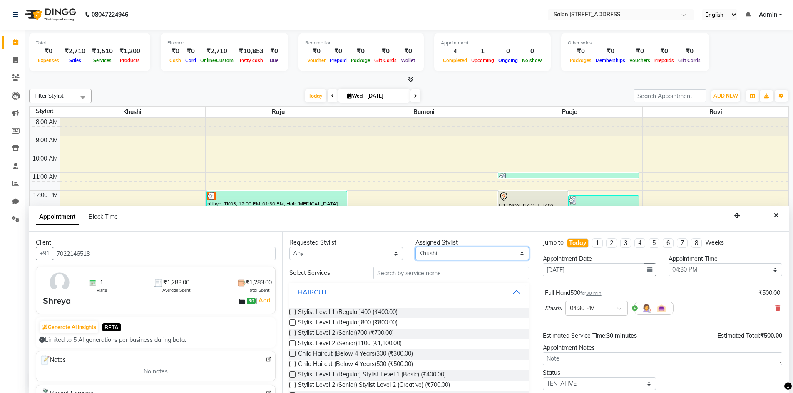
click at [443, 251] on select "Select Bumoni Khushi pooja Raju ravi" at bounding box center [473, 253] width 114 height 13
select select "83057"
click at [416, 247] on select "Select Bumoni Khushi pooja Raju ravi" at bounding box center [473, 253] width 114 height 13
click at [404, 273] on input "text" at bounding box center [451, 273] width 156 height 13
type input "h"
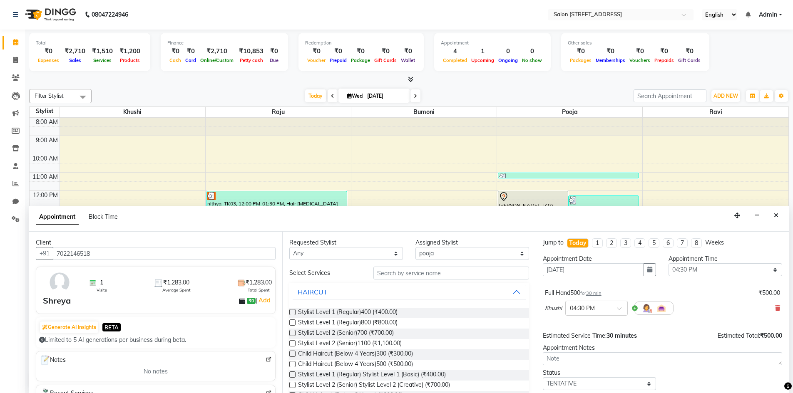
click at [292, 343] on label at bounding box center [292, 344] width 6 height 6
click at [292, 343] on input "checkbox" at bounding box center [291, 344] width 5 height 5
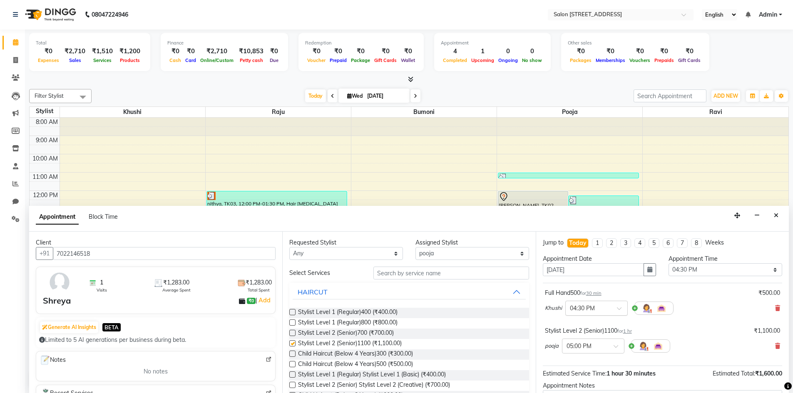
checkbox input "false"
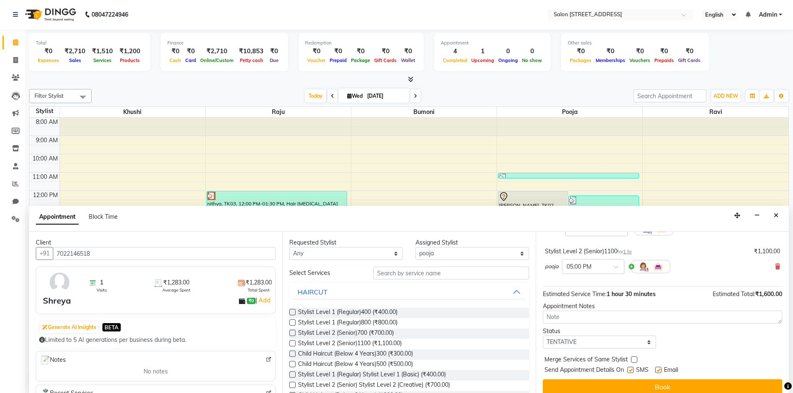
scroll to position [87, 0]
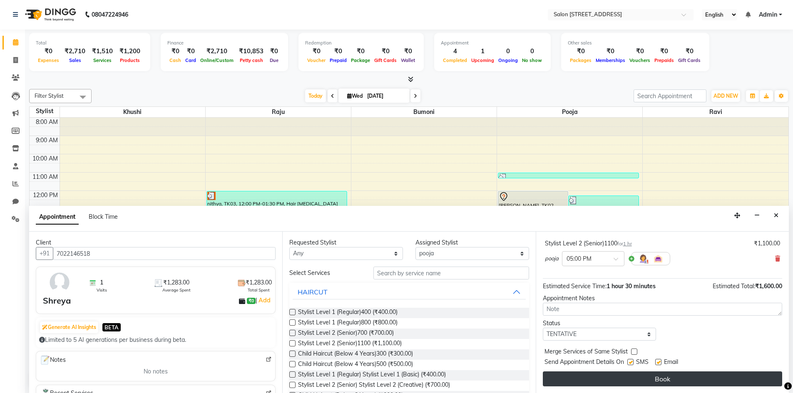
click at [646, 381] on button "Book" at bounding box center [662, 379] width 239 height 15
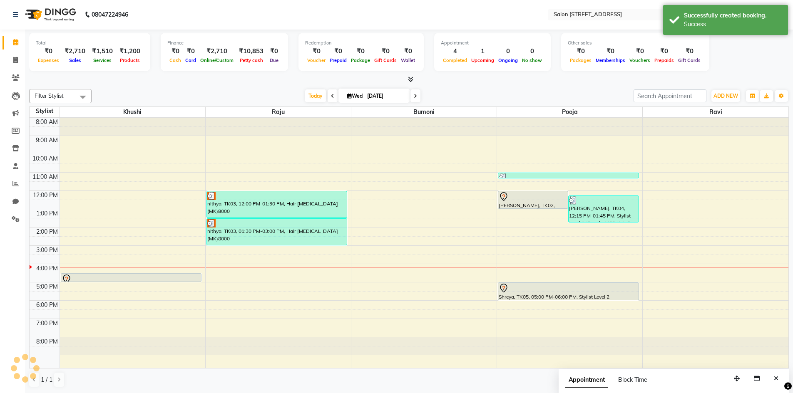
scroll to position [0, 0]
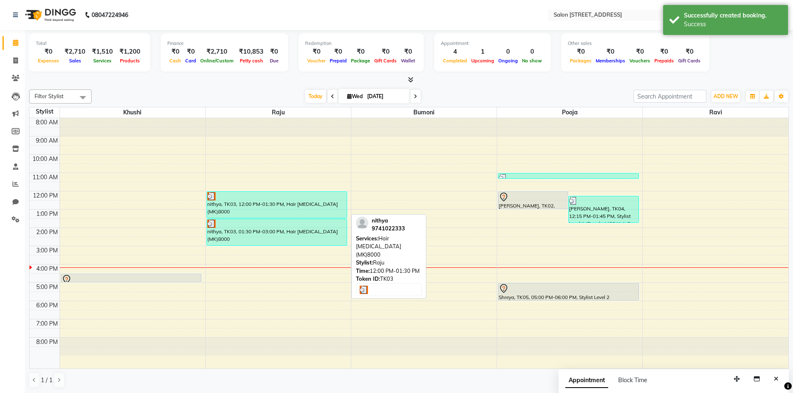
click at [289, 211] on div "nithya, TK03, 12:00 PM-01:30 PM, Hair [MEDICAL_DATA] (MK)8000" at bounding box center [277, 205] width 140 height 26
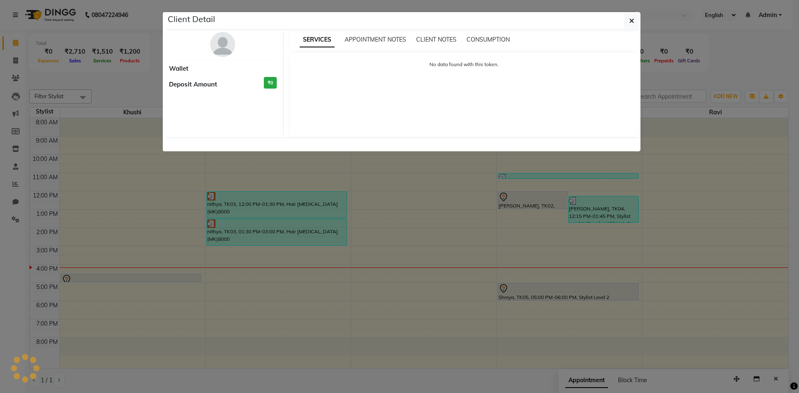
select select "3"
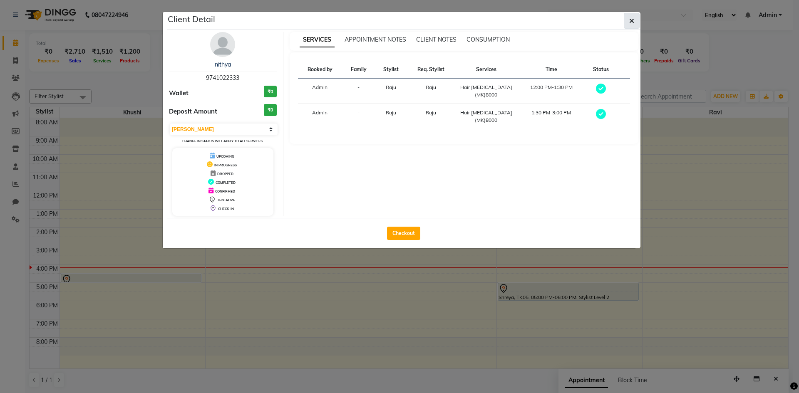
click at [637, 27] on button "button" at bounding box center [632, 21] width 16 height 16
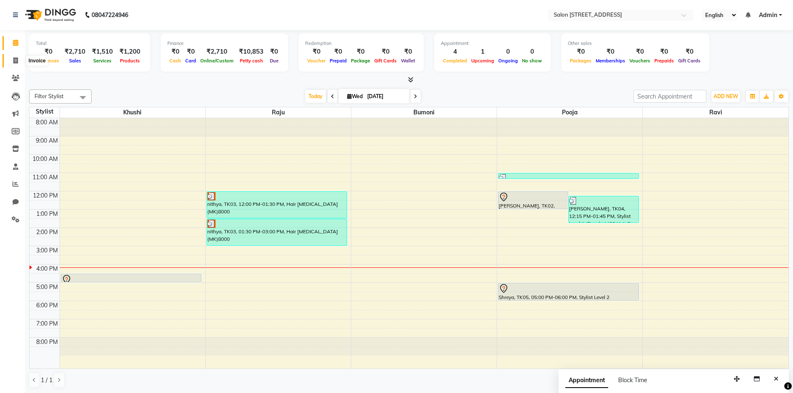
click at [18, 63] on icon at bounding box center [15, 60] width 5 height 6
select select "service"
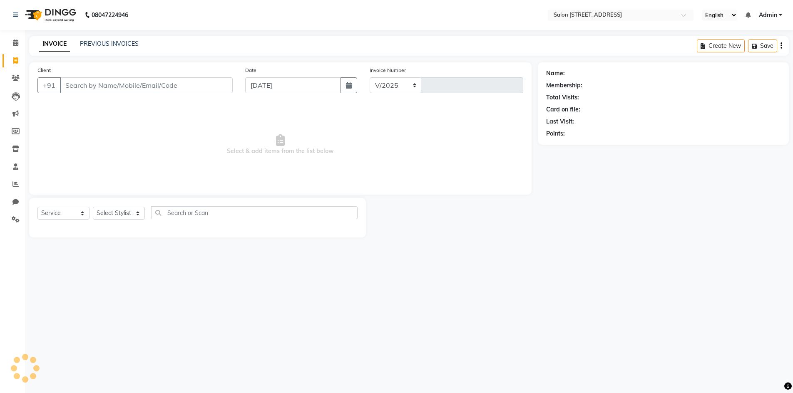
select select "7707"
type input "0757"
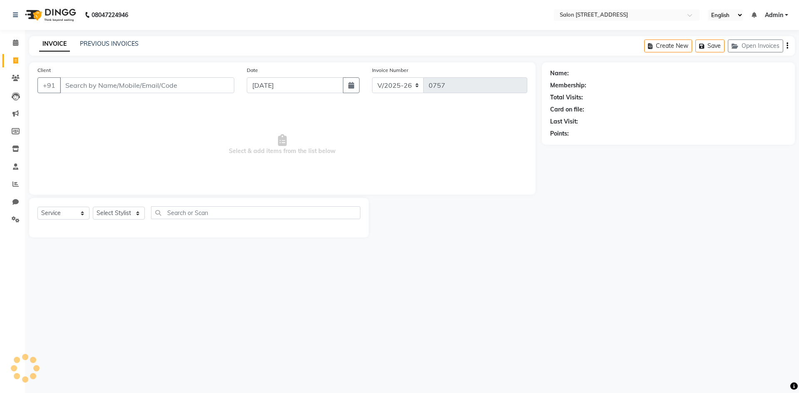
select select "P"
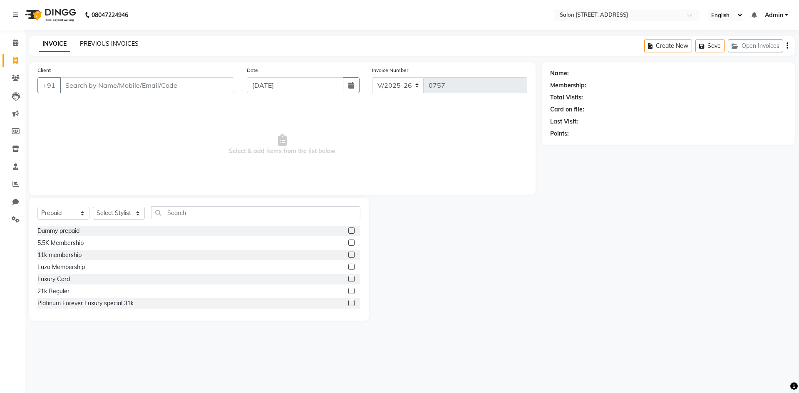
click at [111, 41] on link "PREVIOUS INVOICES" at bounding box center [109, 43] width 59 height 7
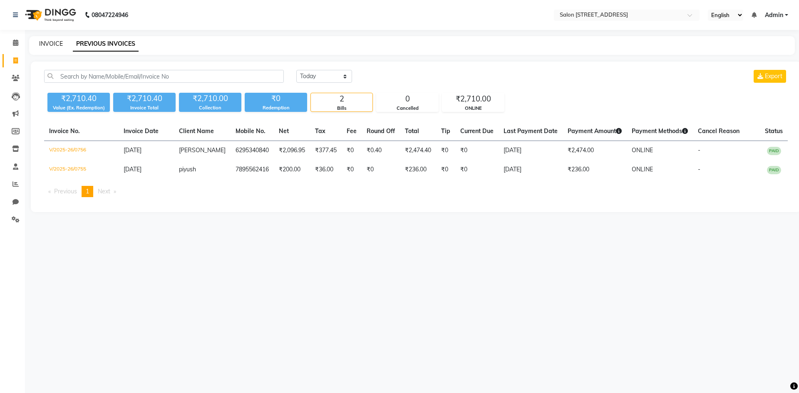
click at [52, 42] on link "INVOICE" at bounding box center [51, 43] width 24 height 7
select select "service"
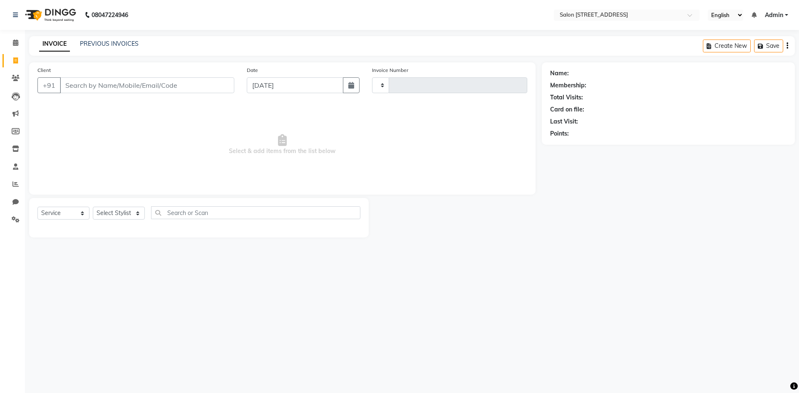
type input "0757"
select select "7707"
select select "P"
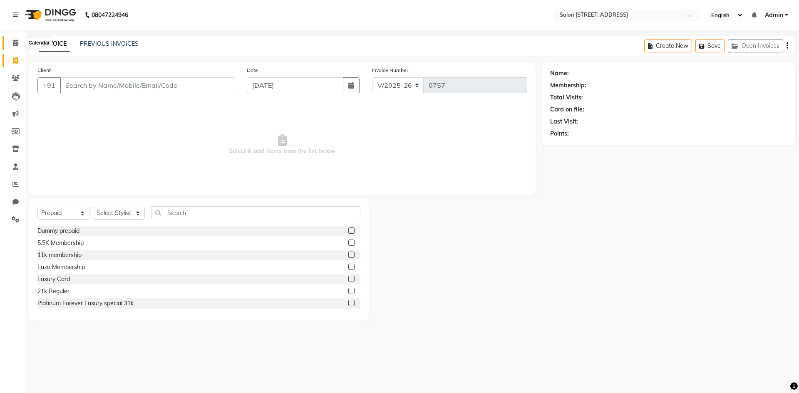
click at [12, 42] on span at bounding box center [15, 43] width 15 height 10
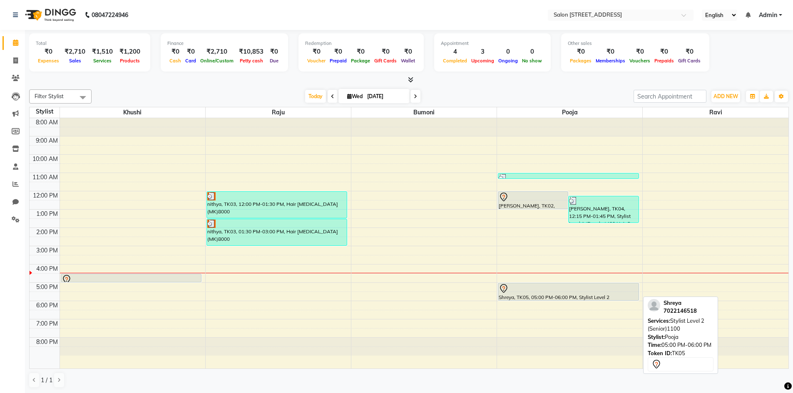
click at [551, 293] on div at bounding box center [568, 289] width 139 height 10
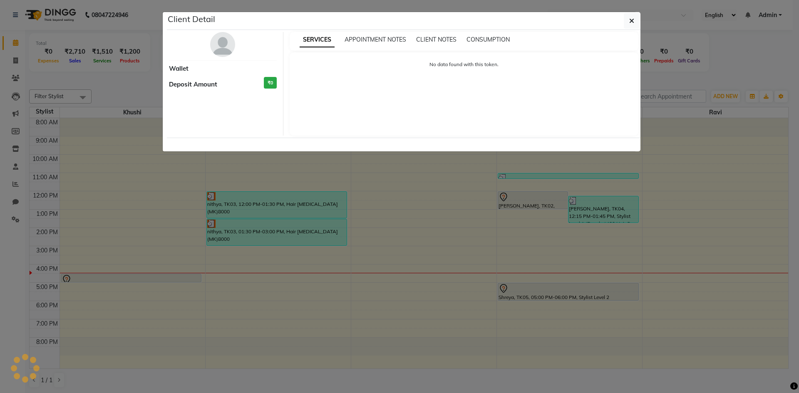
select select "7"
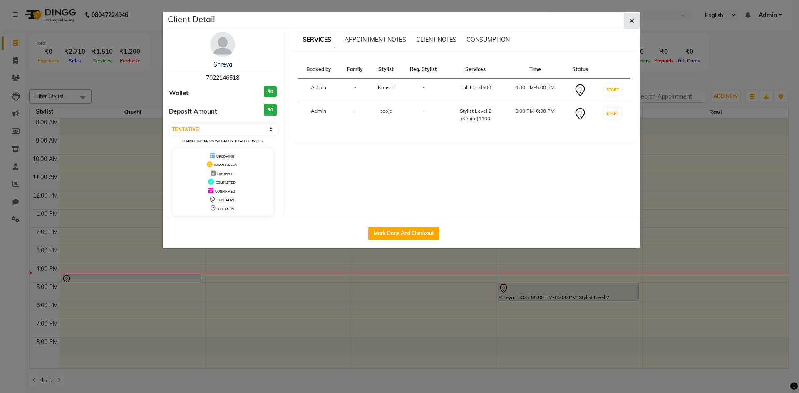
click at [630, 24] on icon "button" at bounding box center [632, 20] width 5 height 7
